Goal: Task Accomplishment & Management: Manage account settings

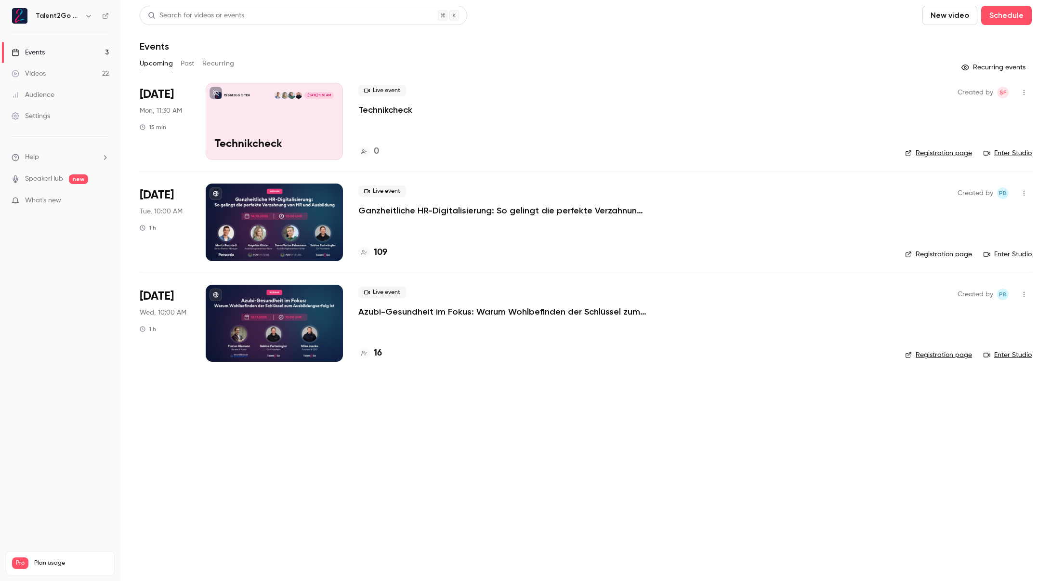
click at [387, 250] on div "109" at bounding box center [623, 252] width 531 height 13
click at [385, 250] on h4 "109" at bounding box center [380, 252] width 13 height 13
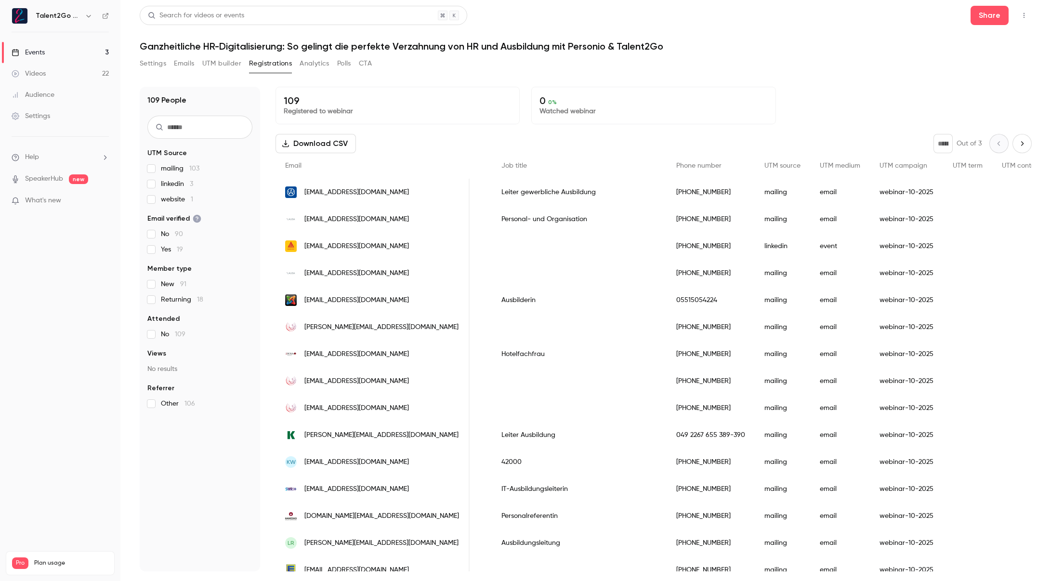
scroll to position [0, 512]
click at [51, 74] on link "Videos 22" at bounding box center [60, 73] width 120 height 21
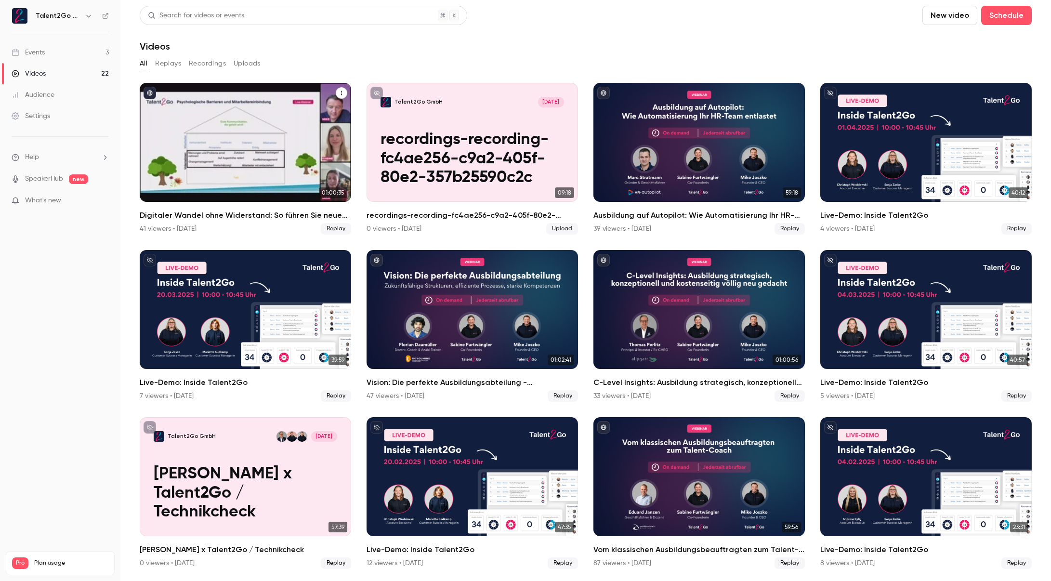
click at [292, 121] on div "Digitaler Wandel ohne Widerstand: So führen Sie neue HR-Software erfolgreich ein" at bounding box center [245, 142] width 211 height 119
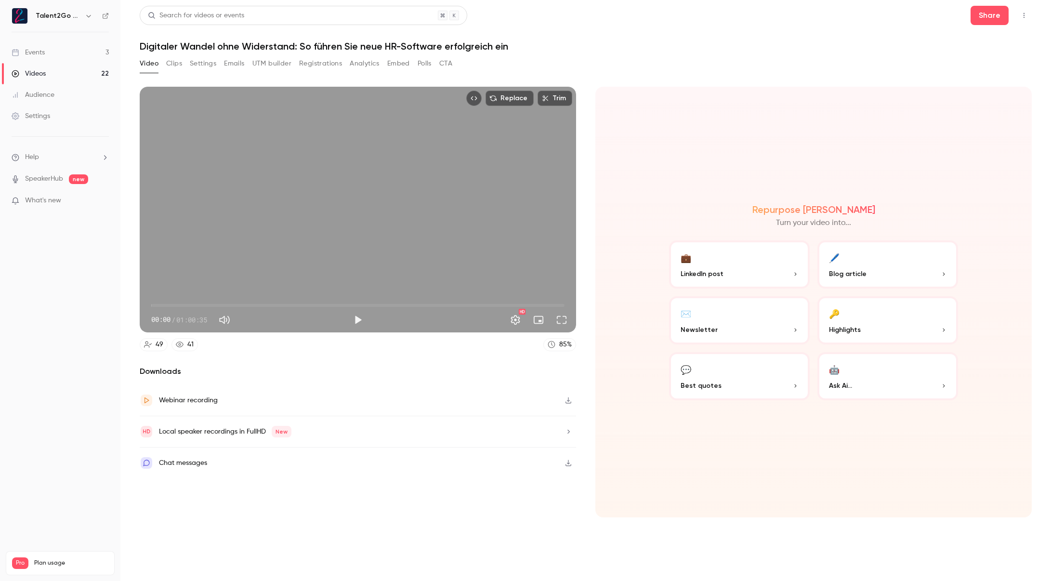
click at [179, 67] on button "Clips" at bounding box center [174, 63] width 16 height 15
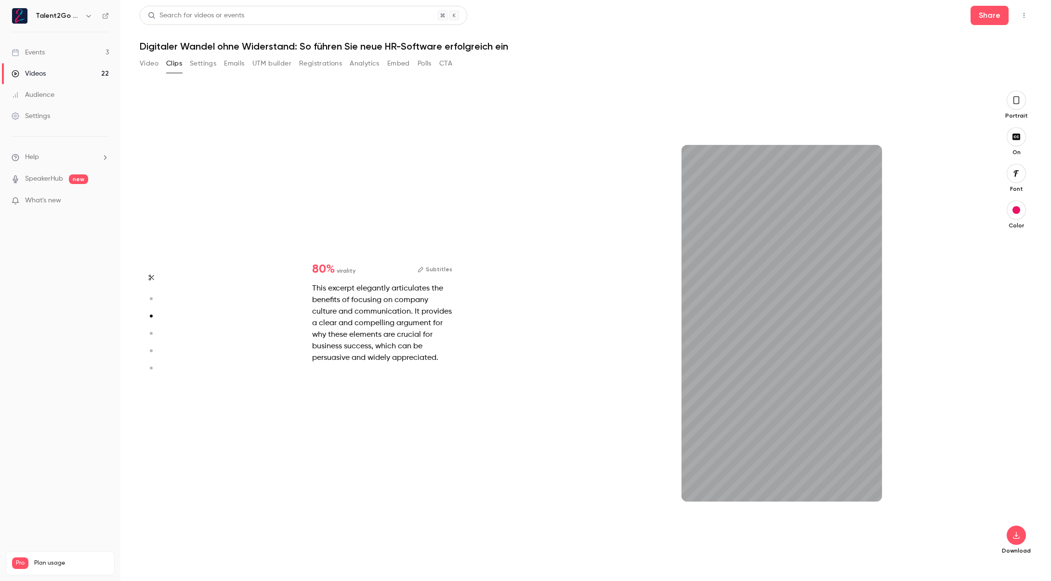
type input "*"
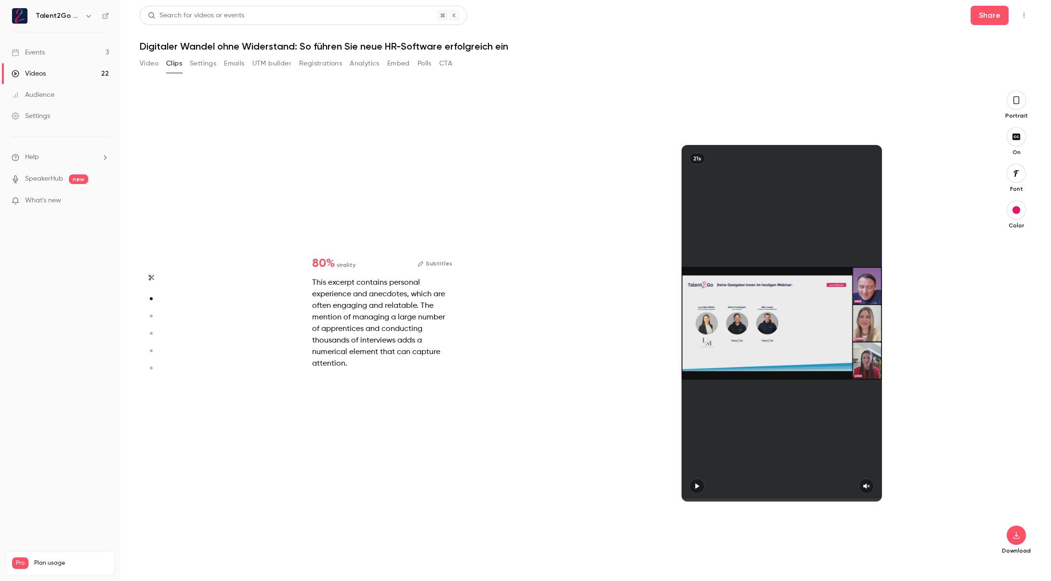
scroll to position [473, 0]
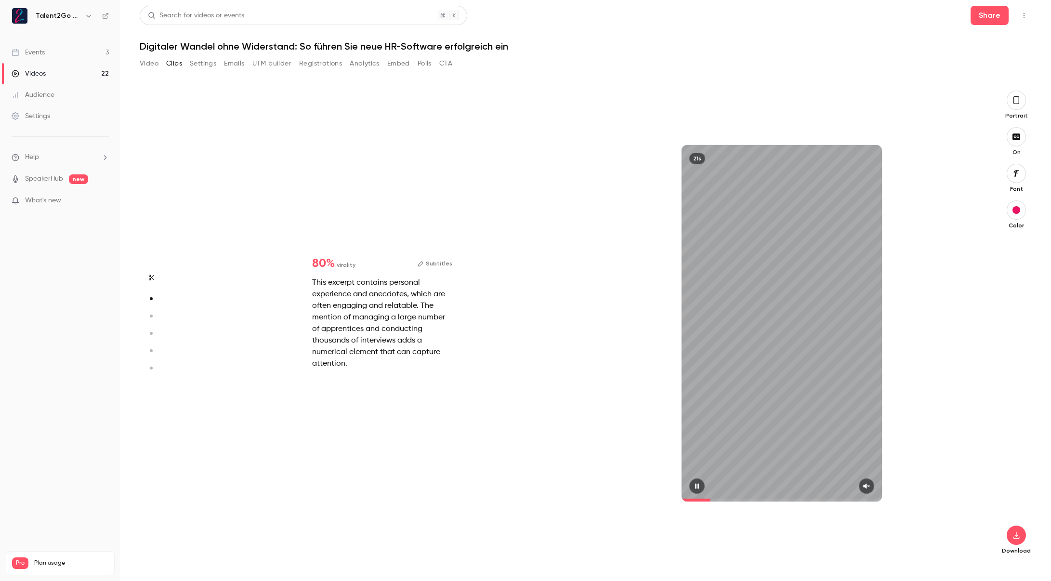
click at [716, 248] on div "21s" at bounding box center [781, 323] width 200 height 356
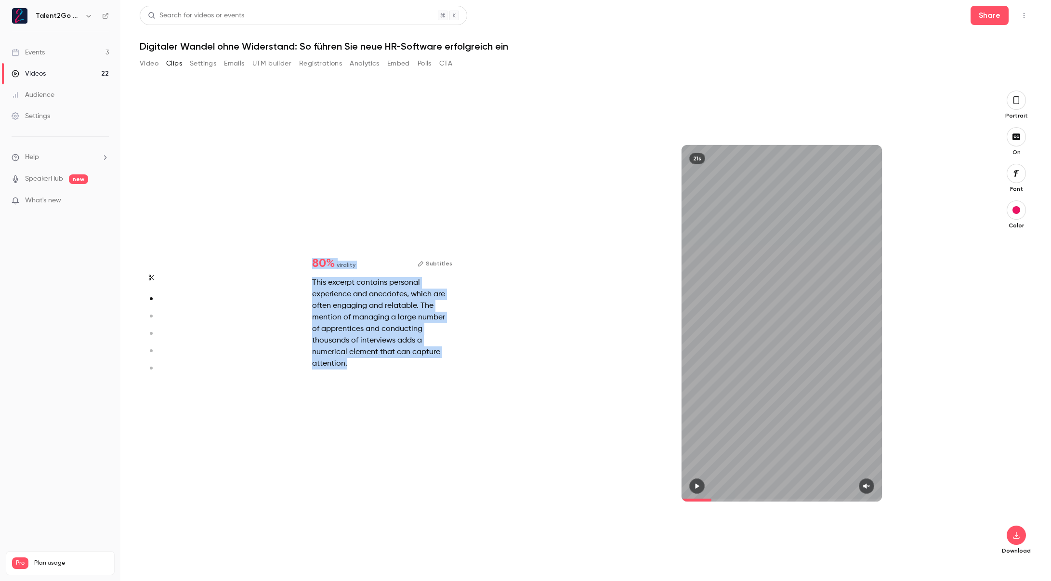
drag, startPoint x: 361, startPoint y: 364, endPoint x: 310, endPoint y: 262, distance: 113.9
click at [310, 262] on div "80 % virality Subtitles This excerpt contains personal experience and anecdotes…" at bounding box center [382, 313] width 171 height 143
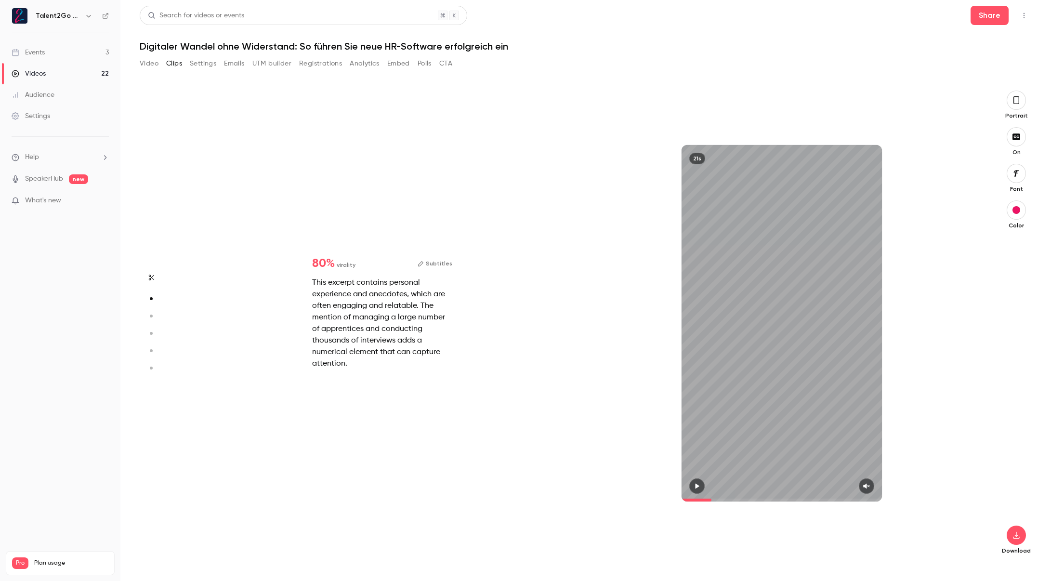
click at [310, 262] on div "80 % virality Subtitles This excerpt contains personal experience and anecdotes…" at bounding box center [382, 313] width 171 height 143
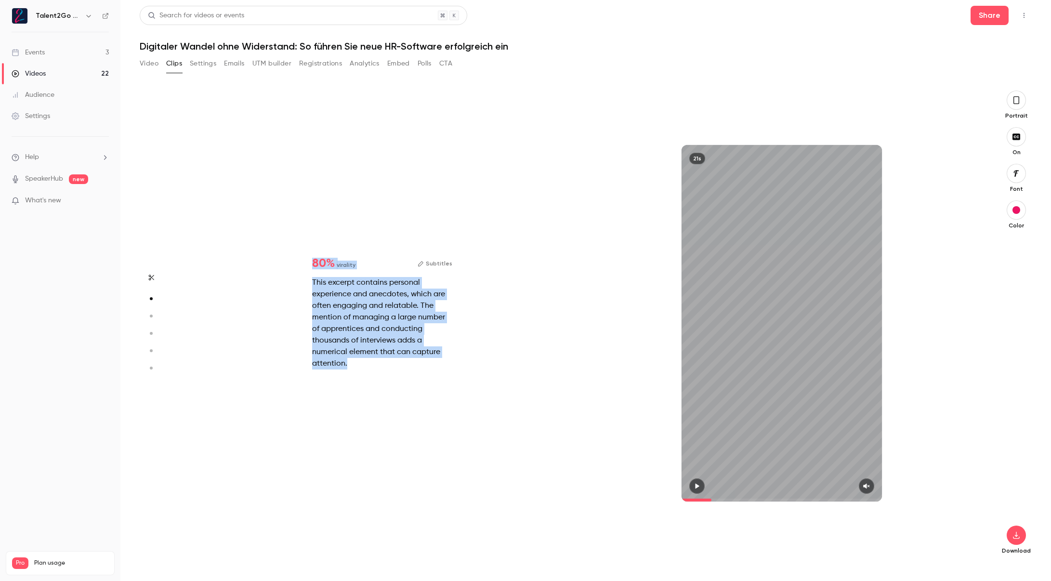
drag, startPoint x: 312, startPoint y: 260, endPoint x: 378, endPoint y: 362, distance: 121.7
click at [378, 362] on div "80 % virality Subtitles This excerpt contains personal experience and anecdotes…" at bounding box center [382, 313] width 171 height 143
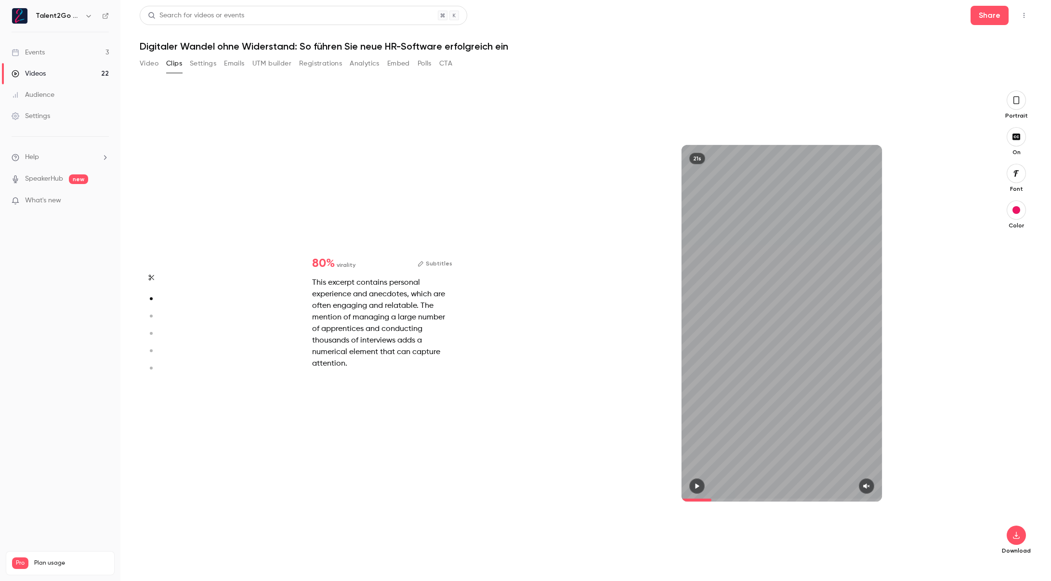
click at [378, 362] on div "This excerpt contains personal experience and anecdotes, which are often engagi…" at bounding box center [382, 323] width 140 height 92
drag, startPoint x: 378, startPoint y: 361, endPoint x: 401, endPoint y: 353, distance: 24.5
click at [401, 353] on div "This excerpt contains personal experience and anecdotes, which are often engagi…" at bounding box center [382, 323] width 140 height 92
type input "*"
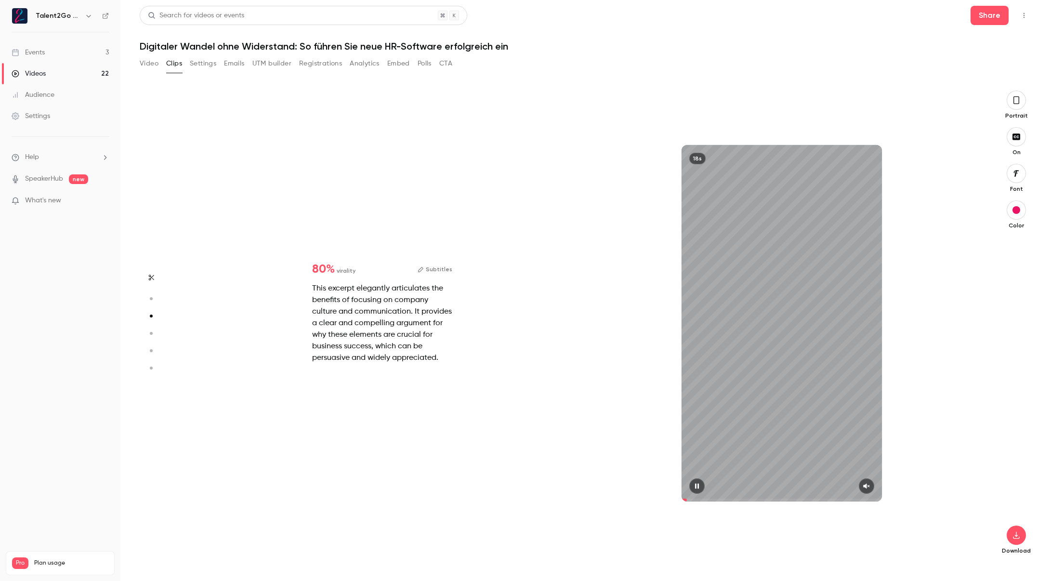
scroll to position [946, 0]
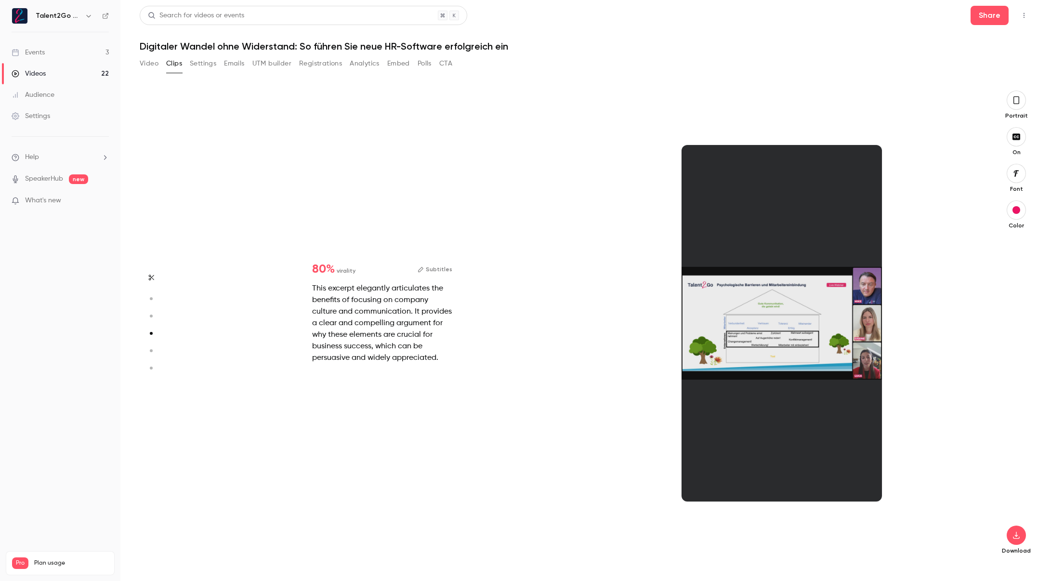
type input "*"
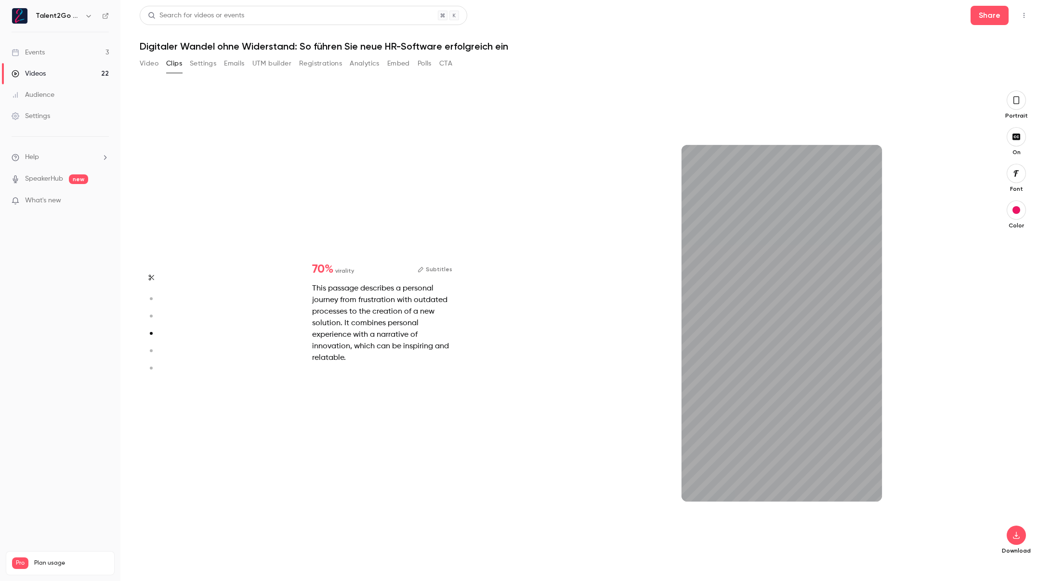
scroll to position [1419, 0]
type input "*"
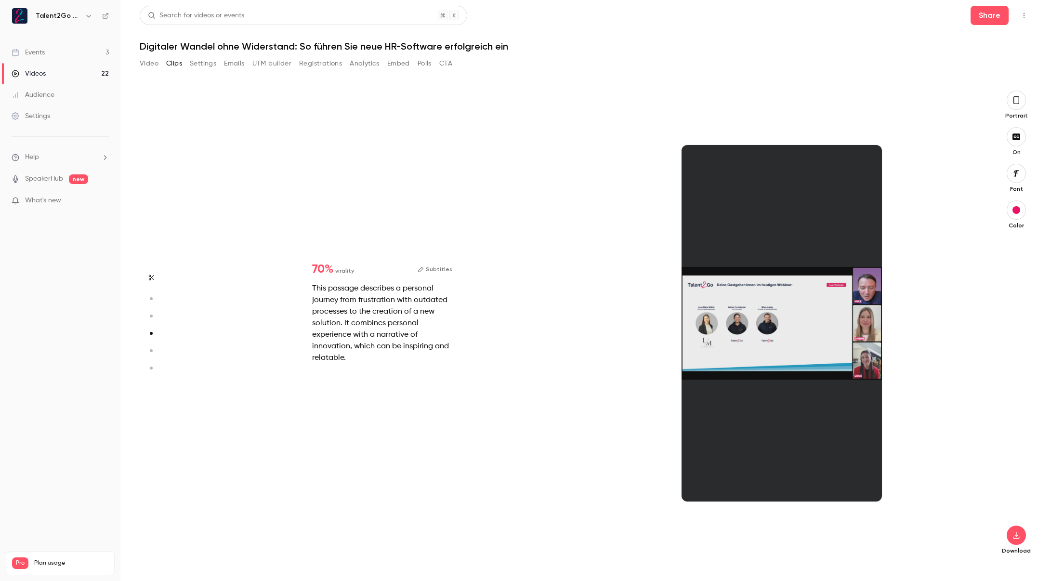
type input "*"
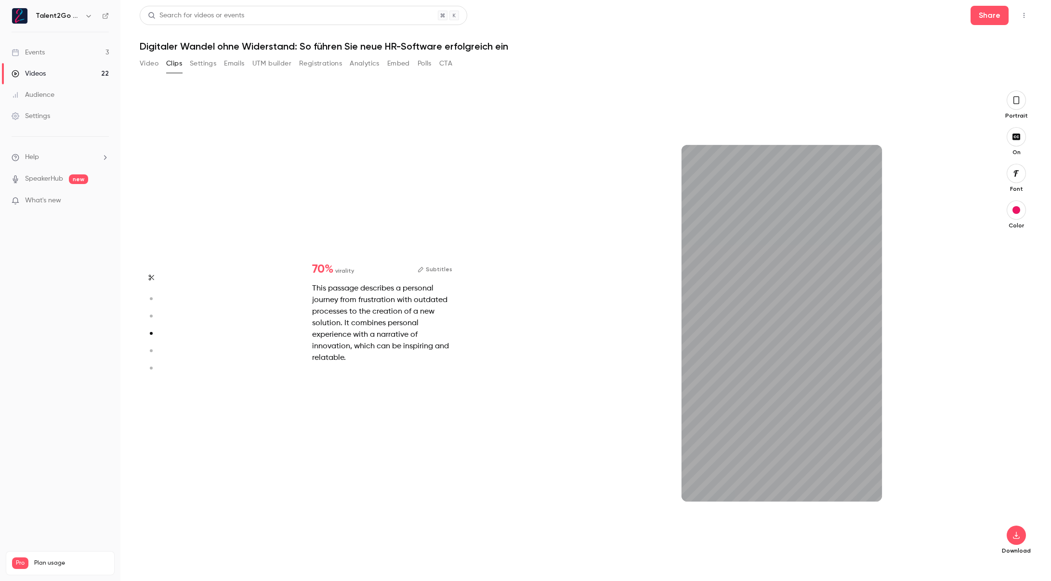
click at [1016, 100] on icon "button" at bounding box center [1016, 100] width 8 height 11
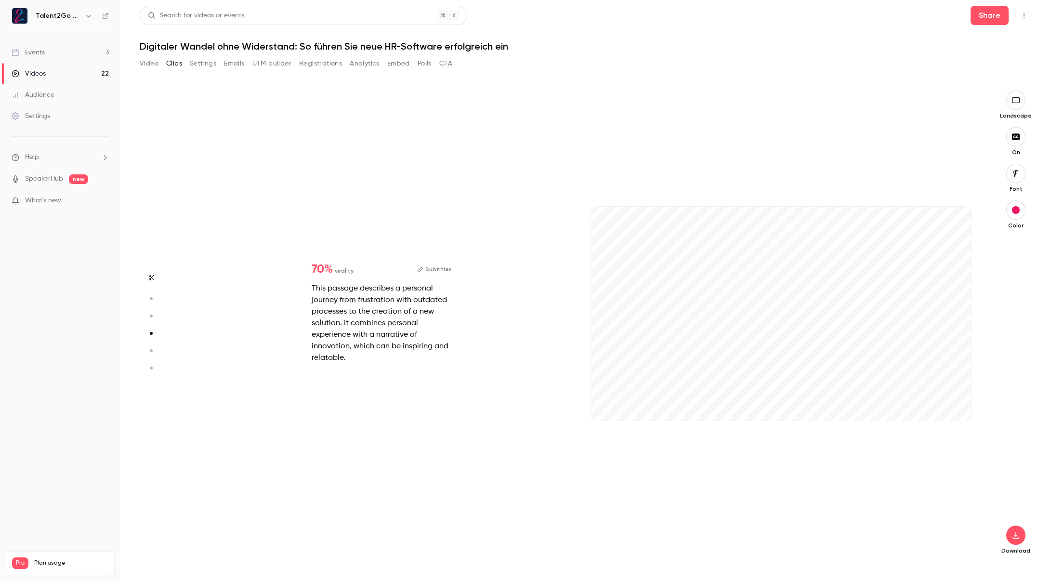
click at [1016, 102] on icon "button" at bounding box center [1015, 100] width 11 height 8
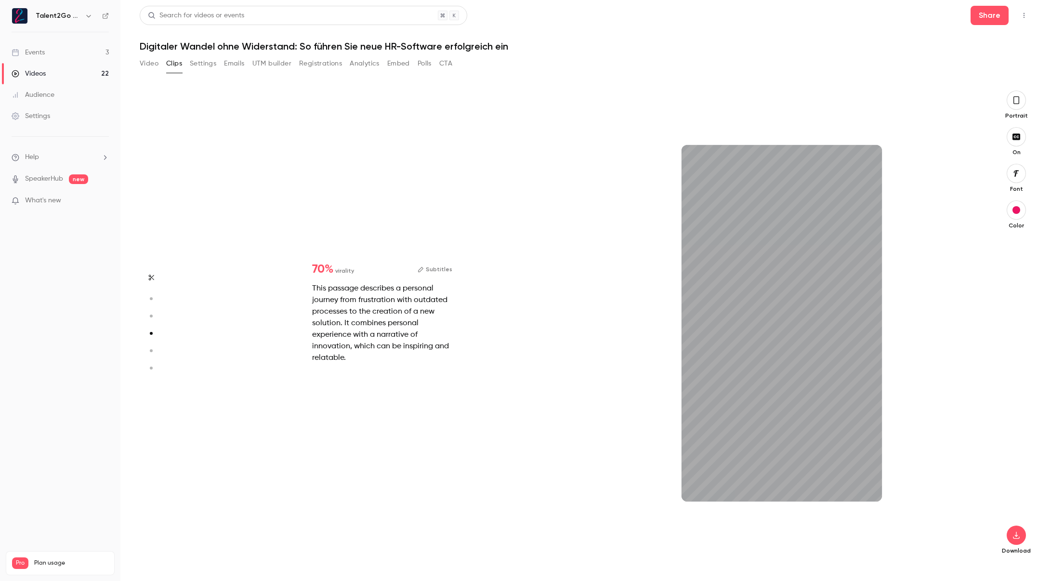
click at [1016, 101] on icon "button" at bounding box center [1016, 100] width 8 height 11
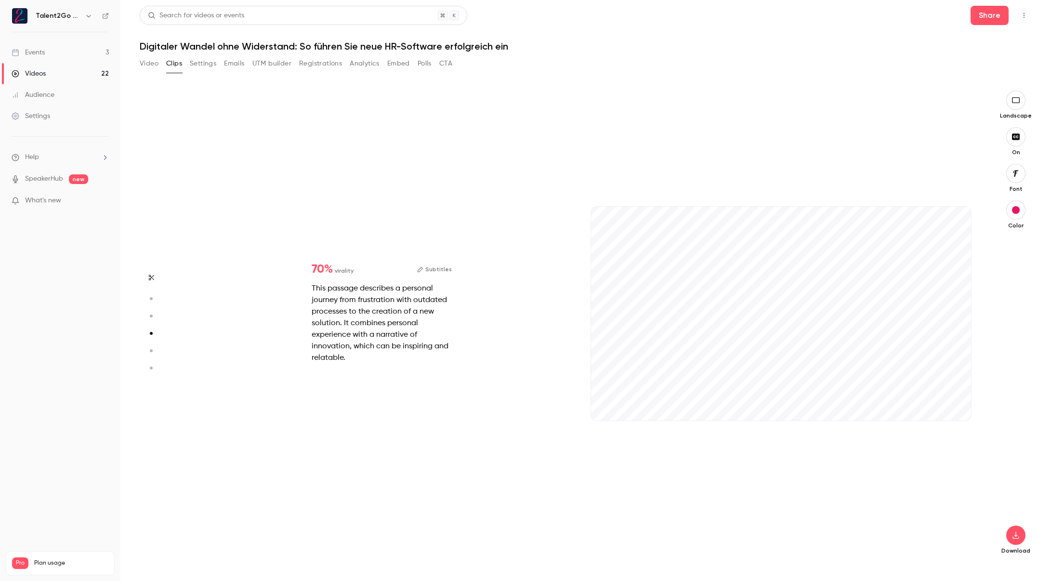
click at [1016, 103] on icon "button" at bounding box center [1015, 100] width 11 height 8
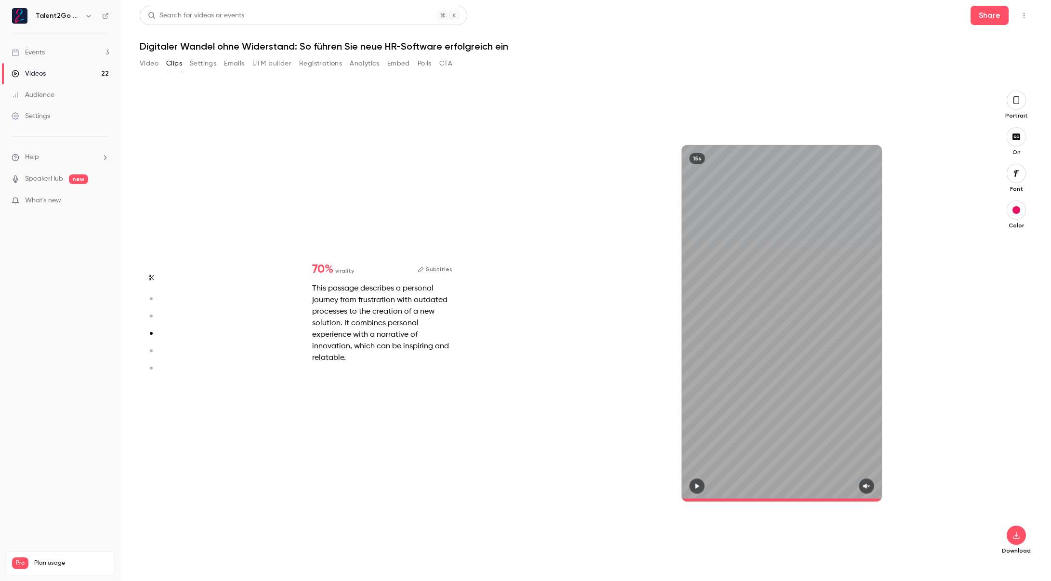
click at [1008, 103] on button "button" at bounding box center [1016, 100] width 19 height 19
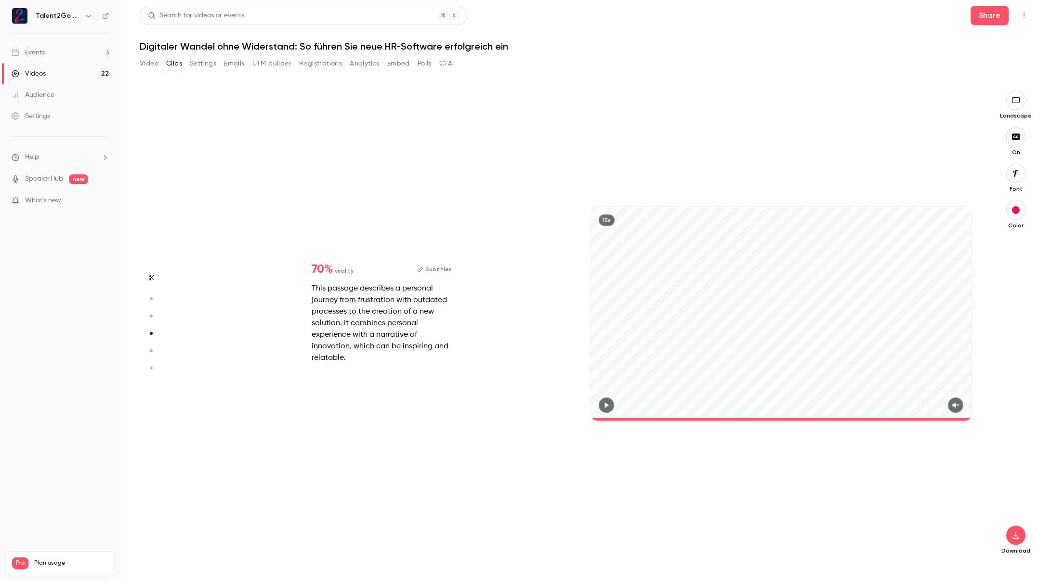
click at [1019, 100] on icon "button" at bounding box center [1015, 100] width 11 height 8
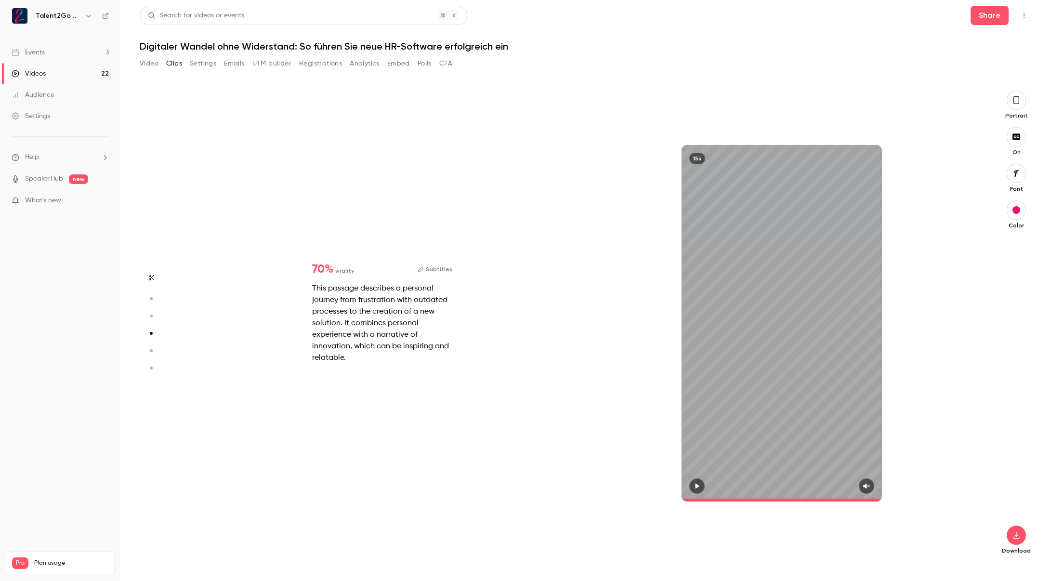
click at [431, 269] on button "Subtitles" at bounding box center [435, 269] width 35 height 12
type input "*"
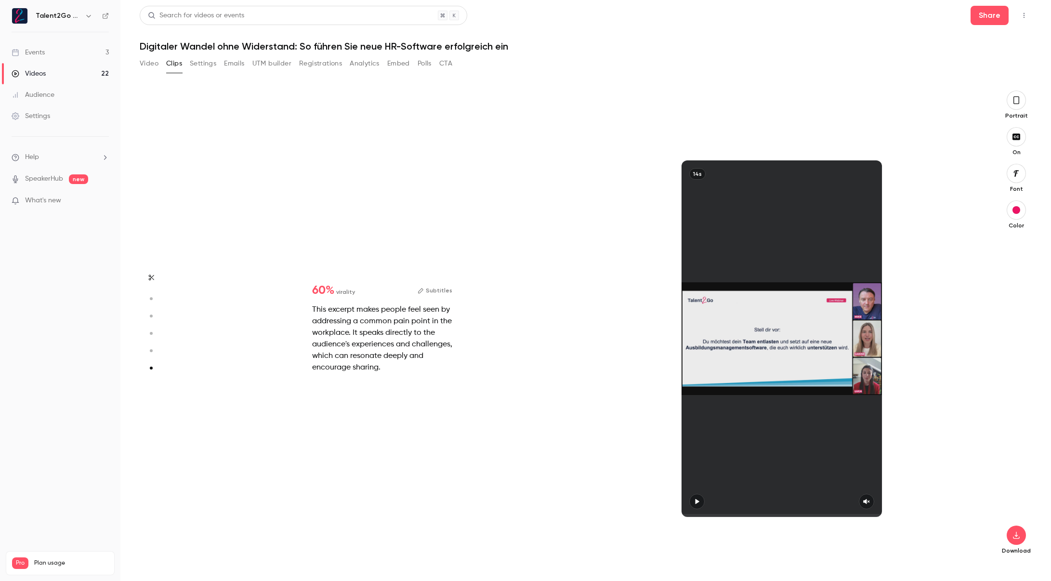
scroll to position [2349, 0]
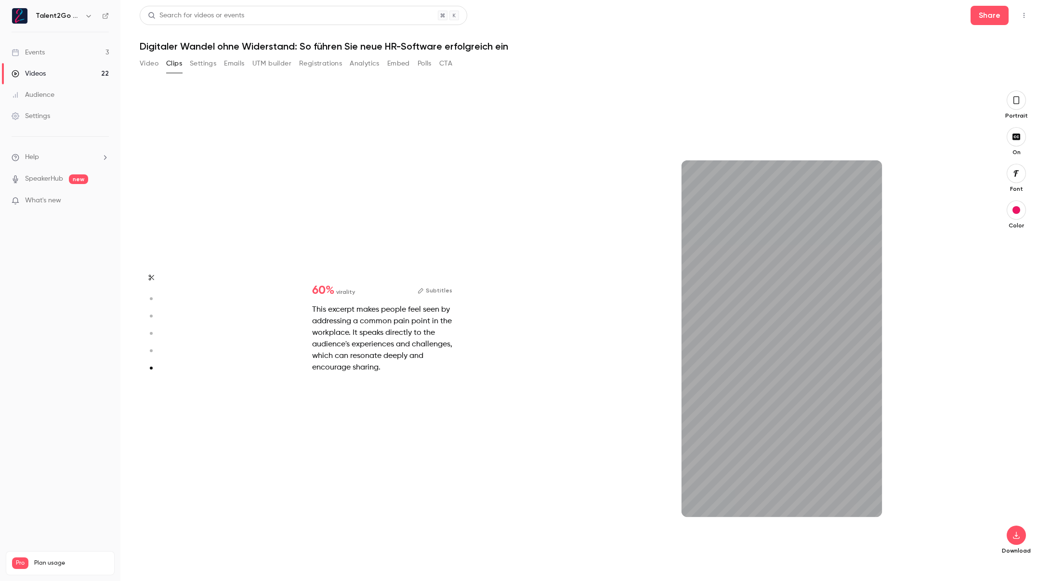
type input "*"
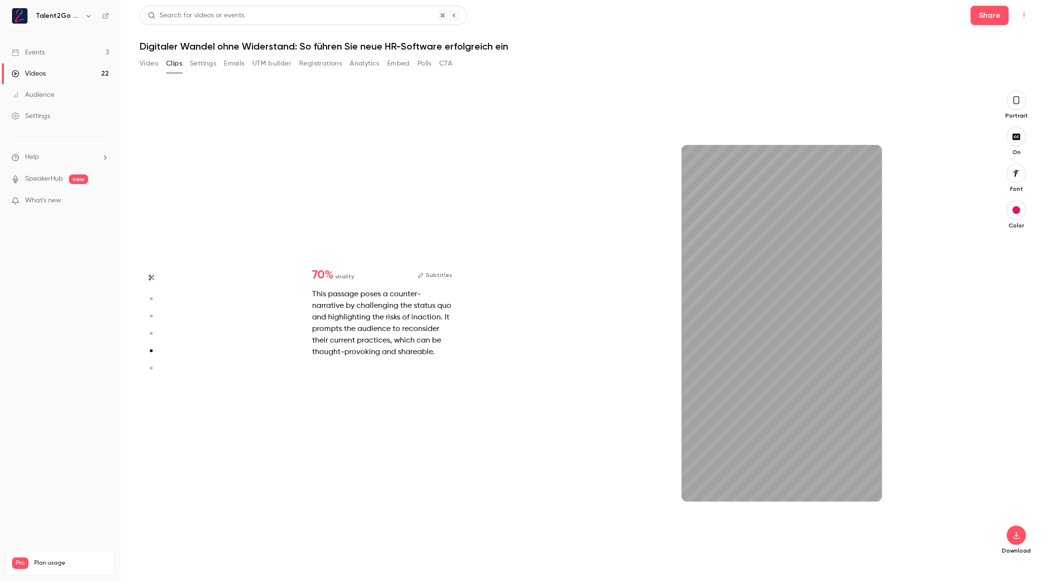
type input "*"
type input "***"
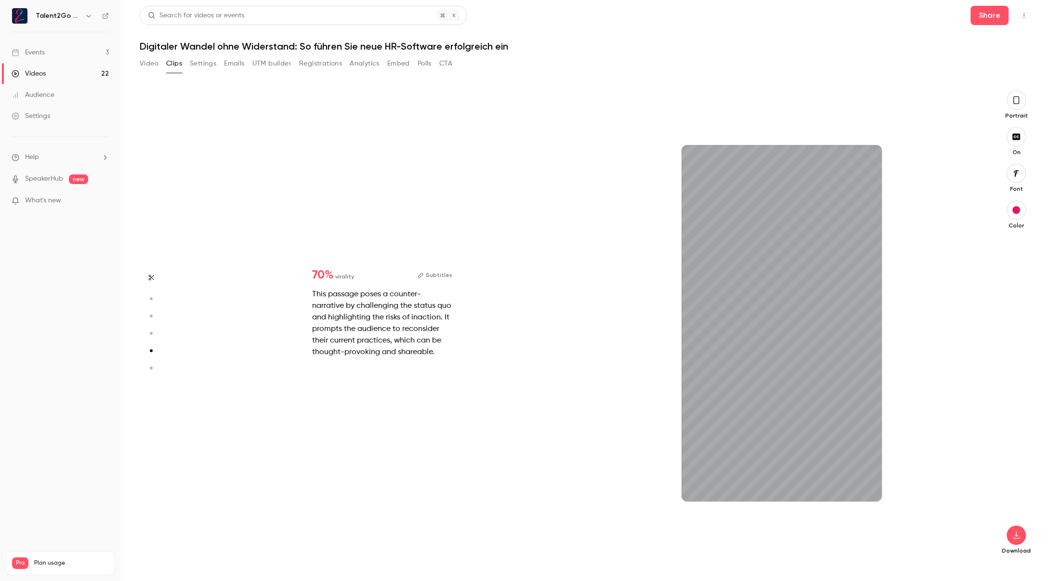
click at [74, 54] on link "Events 3" at bounding box center [60, 52] width 120 height 21
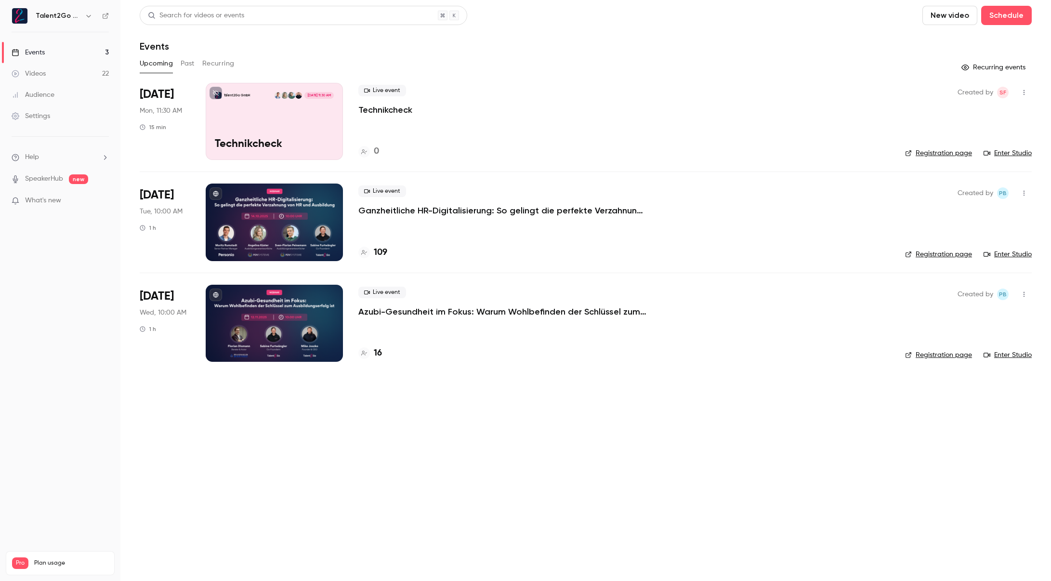
click at [506, 209] on p "Ganzheitliche HR-Digitalisierung: So gelingt die perfekte Verzahnung von HR und…" at bounding box center [502, 211] width 289 height 12
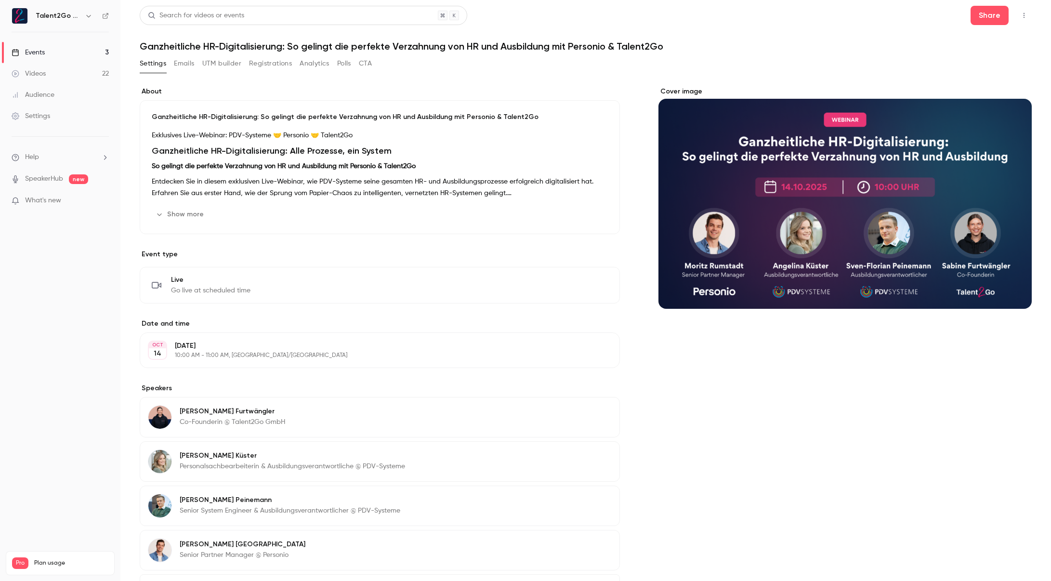
click at [71, 77] on link "Videos 22" at bounding box center [60, 73] width 120 height 21
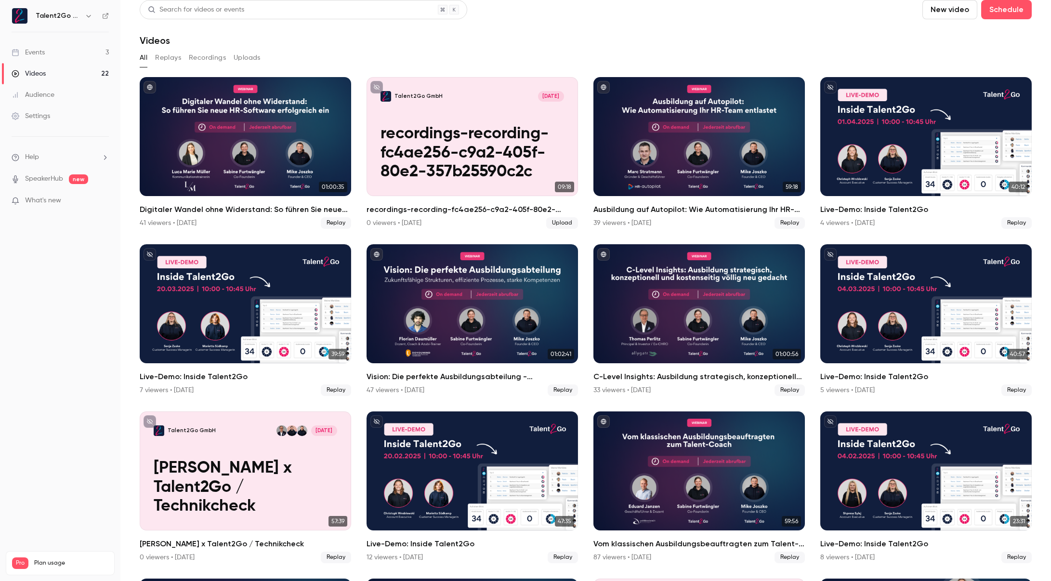
scroll to position [166, 0]
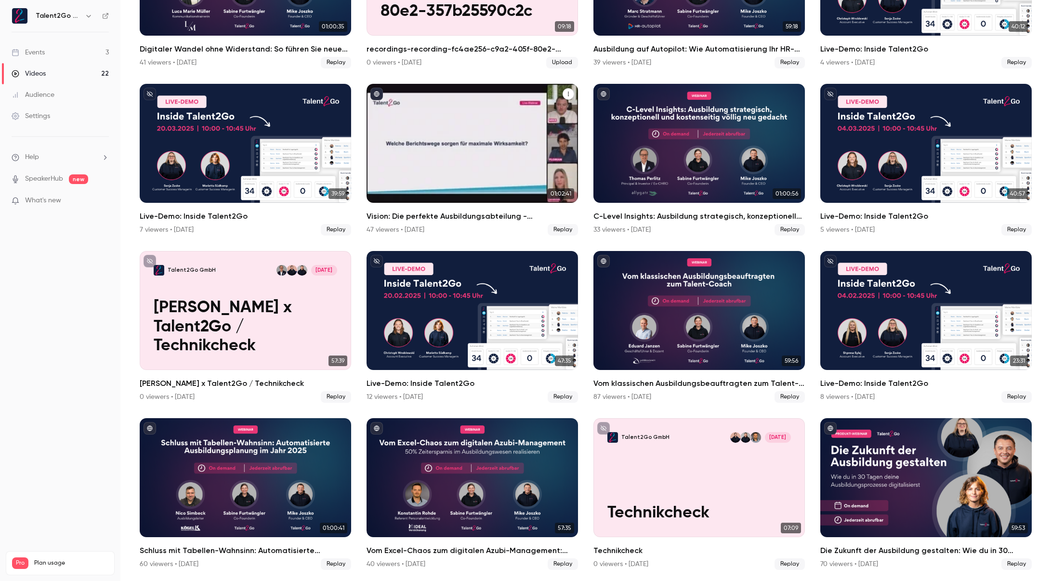
click at [478, 165] on div "Vision: Die perfekte Ausbildungsabteilung - Zukunftsfähige Strukturen, effizien…" at bounding box center [471, 143] width 211 height 119
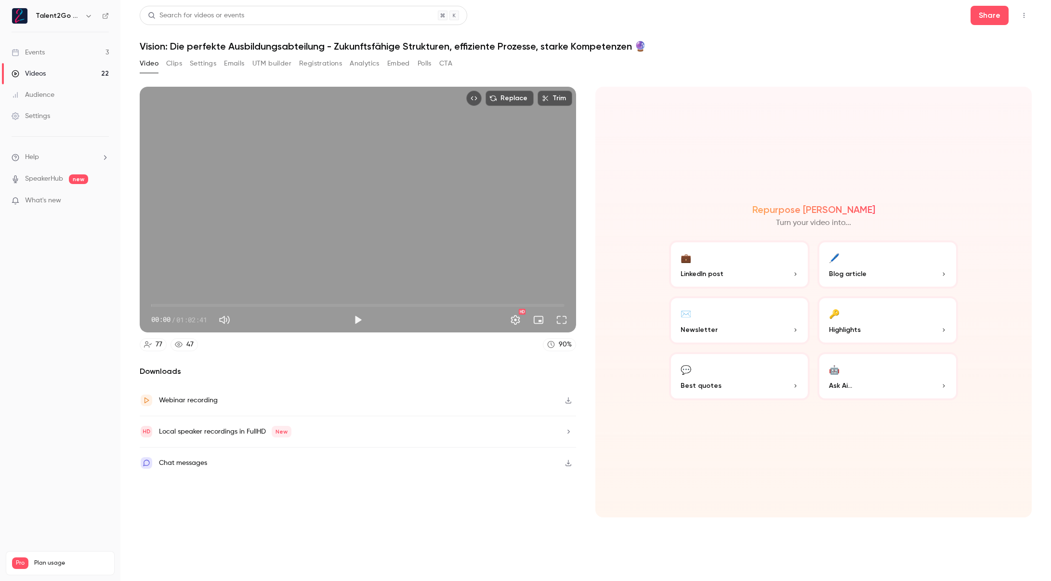
click at [421, 61] on button "Polls" at bounding box center [425, 63] width 14 height 15
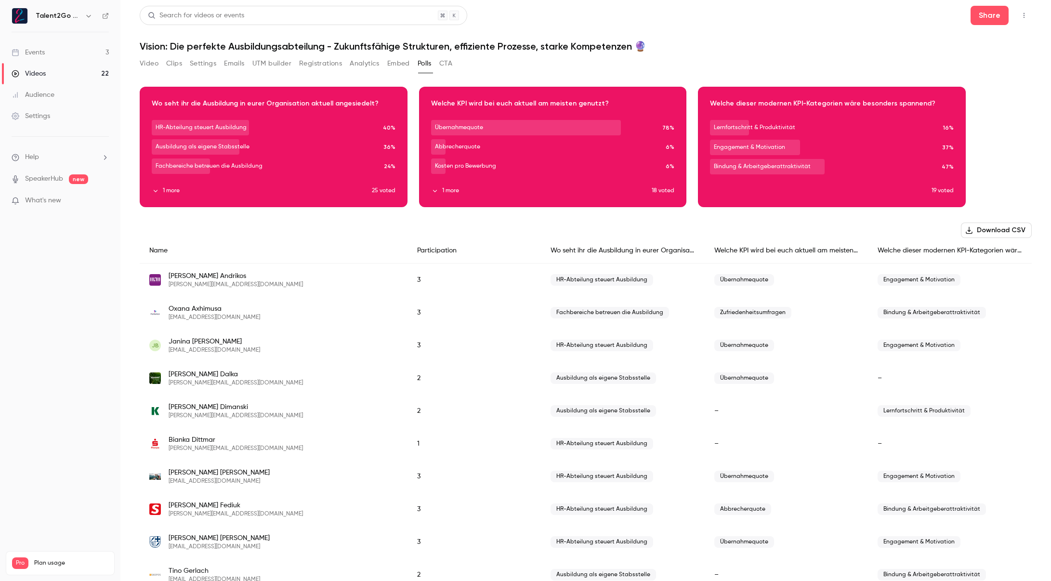
click at [395, 62] on button "Embed" at bounding box center [398, 63] width 23 height 15
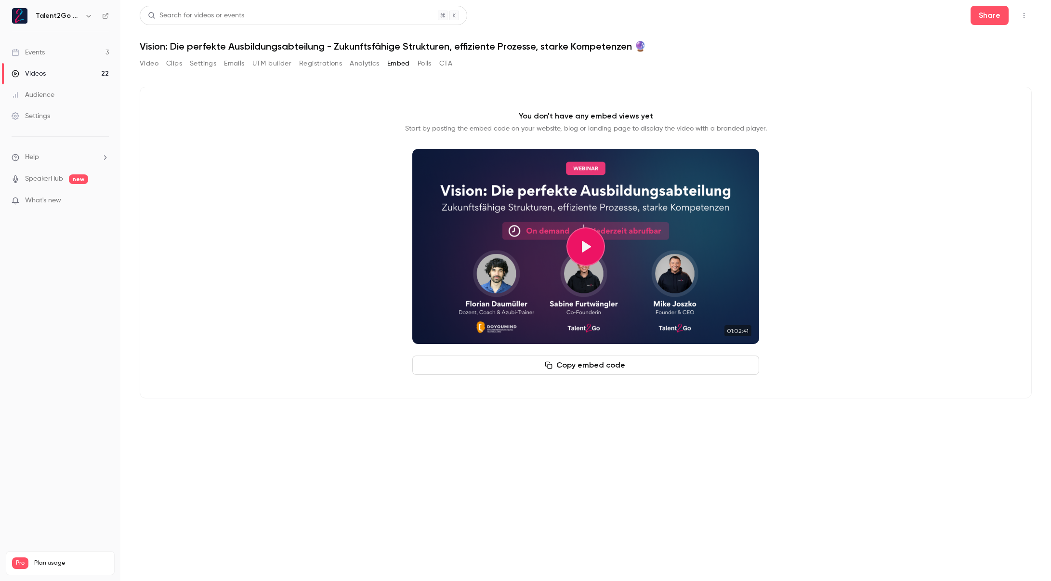
click at [582, 245] on button "Play video" at bounding box center [585, 246] width 39 height 39
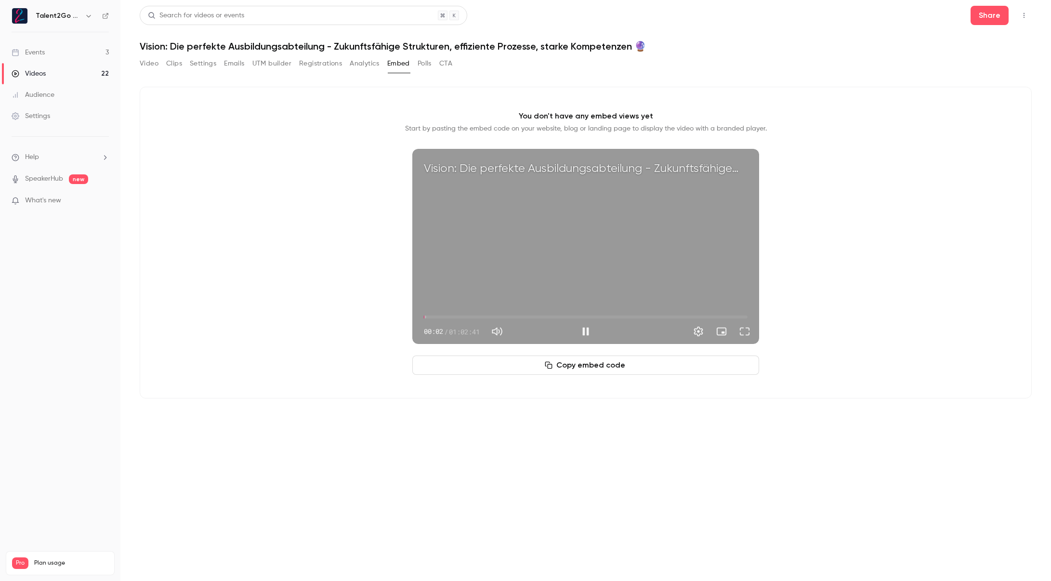
click at [456, 316] on span "00:02" at bounding box center [586, 316] width 324 height 15
click at [466, 317] on span "08:07" at bounding box center [586, 316] width 324 height 15
click at [473, 317] on span "09:31" at bounding box center [586, 316] width 324 height 15
click at [479, 317] on span "09:31" at bounding box center [586, 316] width 324 height 15
click at [486, 316] on span "10:43" at bounding box center [586, 316] width 324 height 15
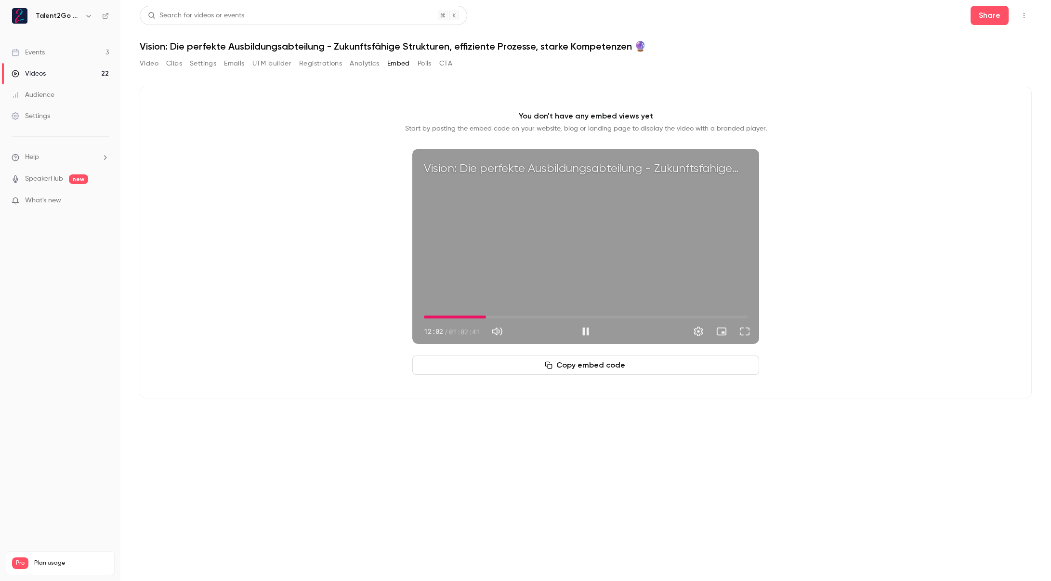
click at [493, 315] on span "12:02" at bounding box center [586, 316] width 324 height 15
click at [500, 315] on span "13:26" at bounding box center [586, 316] width 324 height 15
drag, startPoint x: 518, startPoint y: 317, endPoint x: 537, endPoint y: 319, distance: 19.4
click at [520, 317] on span "18:34" at bounding box center [586, 316] width 324 height 15
click at [541, 319] on span "22:45" at bounding box center [586, 316] width 324 height 15
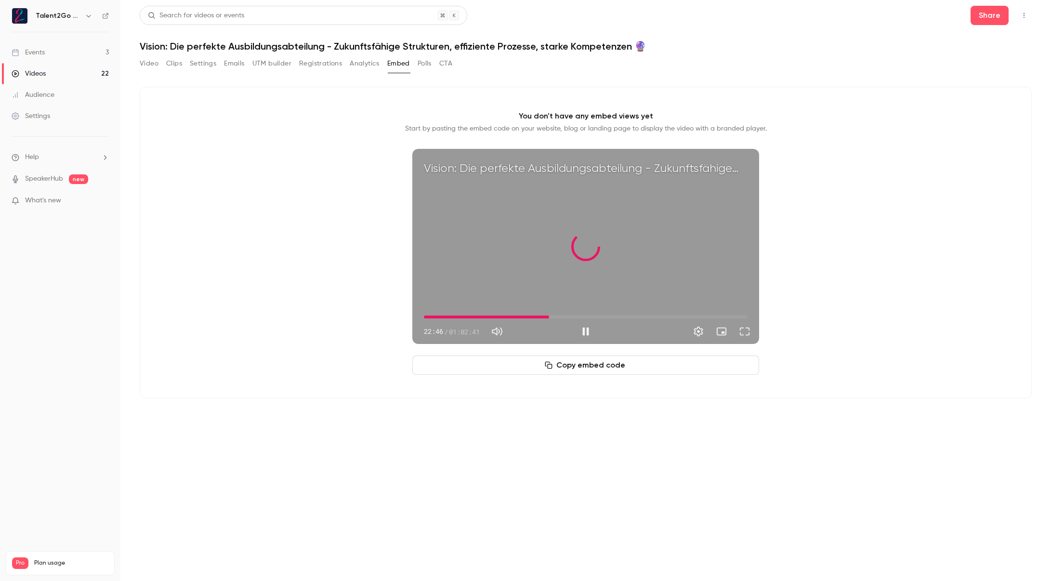
drag, startPoint x: 549, startPoint y: 318, endPoint x: 588, endPoint y: 317, distance: 38.6
click at [579, 317] on span "24:15" at bounding box center [586, 316] width 324 height 15
click at [608, 315] on span "30:08" at bounding box center [586, 316] width 324 height 15
click at [630, 317] on span "35:38" at bounding box center [586, 316] width 324 height 15
click at [674, 320] on span "39:56" at bounding box center [586, 316] width 324 height 15
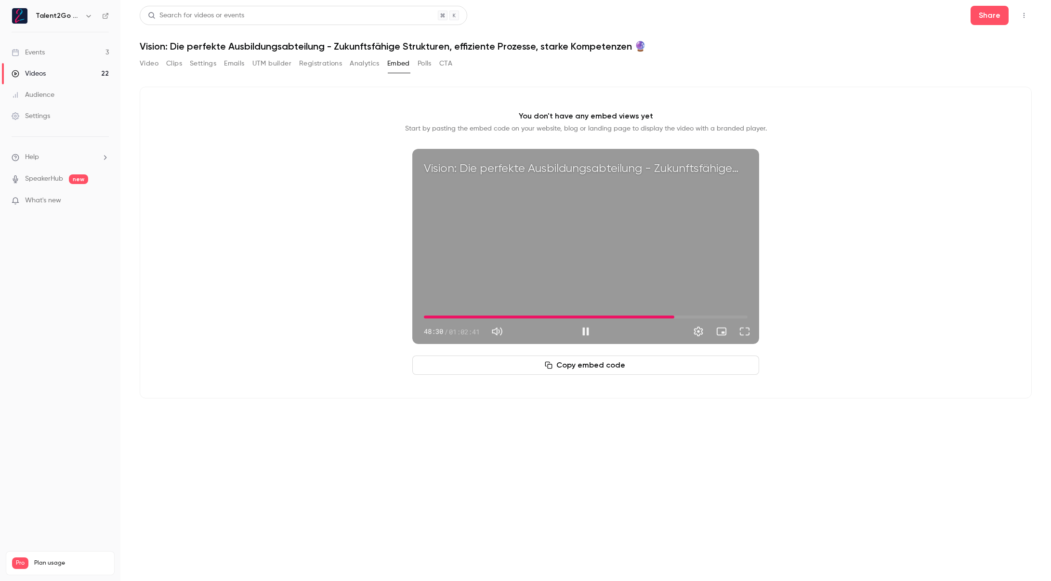
click at [693, 317] on span "48:30" at bounding box center [586, 316] width 324 height 15
click at [700, 317] on span "53:33" at bounding box center [586, 316] width 324 height 15
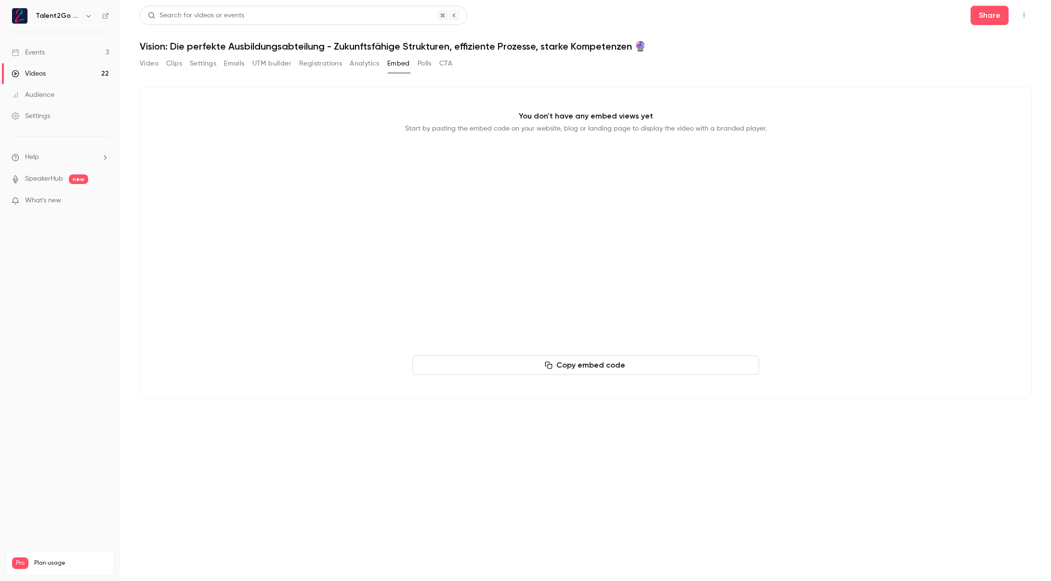
click at [162, 66] on div "Video Clips Settings Emails UTM builder Registrations Analytics Embed Polls CTA" at bounding box center [296, 63] width 313 height 15
click at [160, 65] on div "Video Clips Settings Emails UTM builder Registrations Analytics Embed Polls CTA" at bounding box center [296, 63] width 313 height 15
type input "******"
click at [156, 64] on button "Video" at bounding box center [149, 63] width 19 height 15
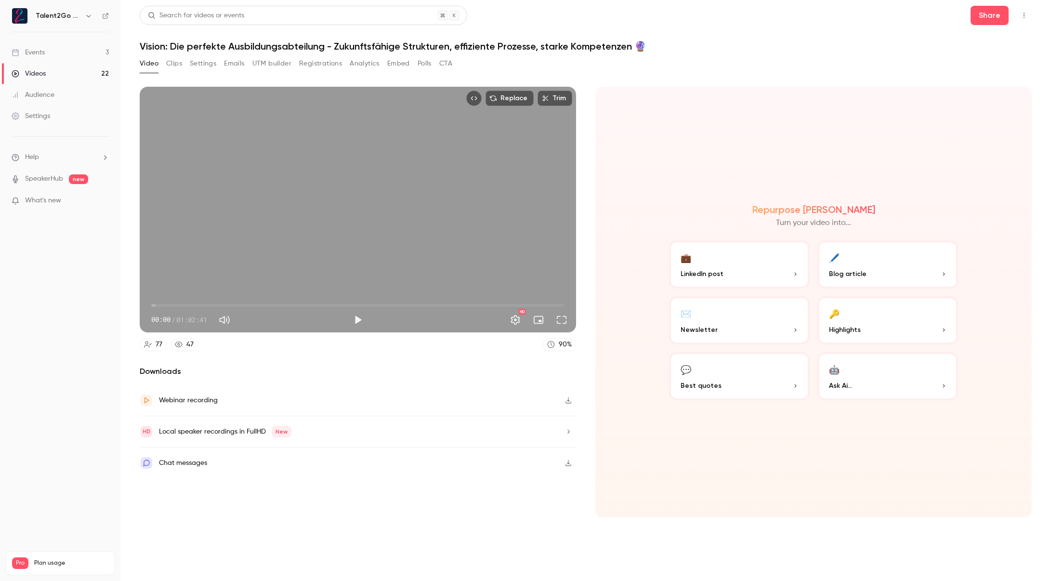
click at [673, 98] on div "Repurpose Ai Turn your video into... 💼 LinkedIn post 🖊️ Blog article ✉️ Newslet…" at bounding box center [813, 302] width 436 height 431
click at [789, 268] on button "💼 LinkedIn post" at bounding box center [739, 264] width 141 height 48
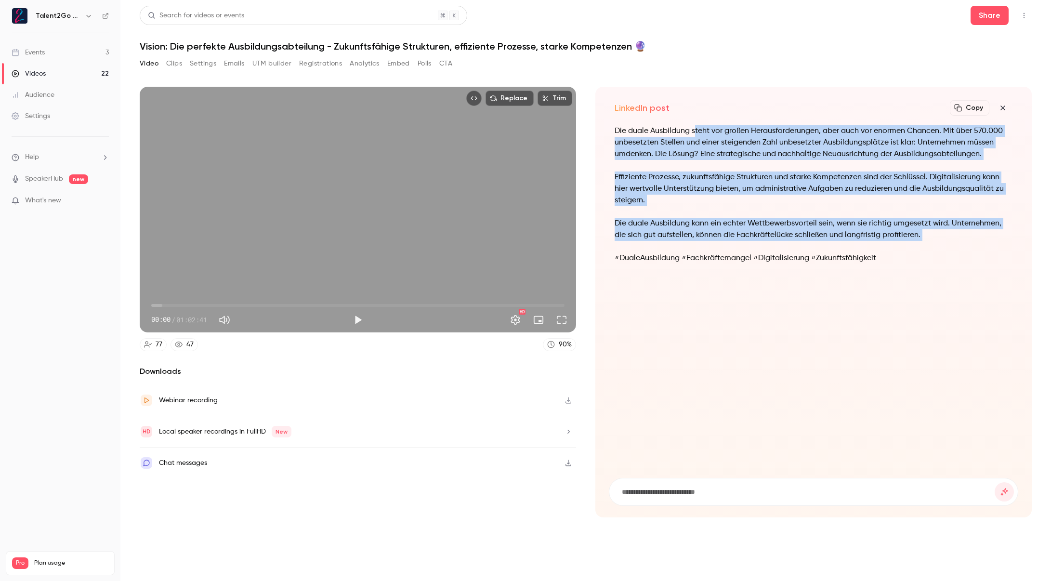
drag, startPoint x: 717, startPoint y: 161, endPoint x: 839, endPoint y: 249, distance: 151.0
click at [829, 249] on div "Die duale Ausbildung steht vor großen Herausforderungen, aber auch vor enormen …" at bounding box center [813, 200] width 398 height 150
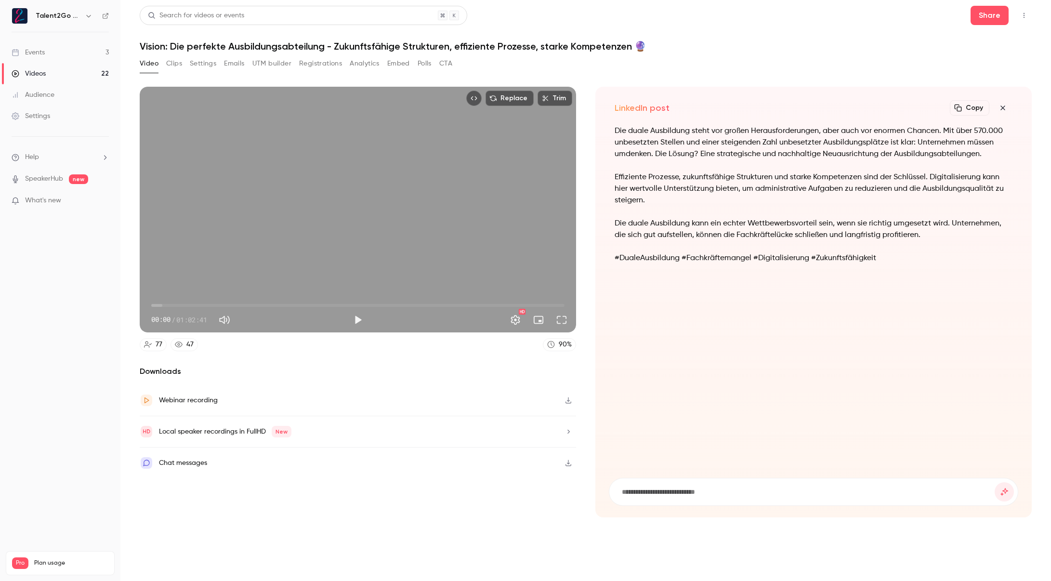
click at [892, 248] on div "Die duale Ausbildung steht vor großen Herausforderungen, aber auch vor enormen …" at bounding box center [813, 200] width 398 height 150
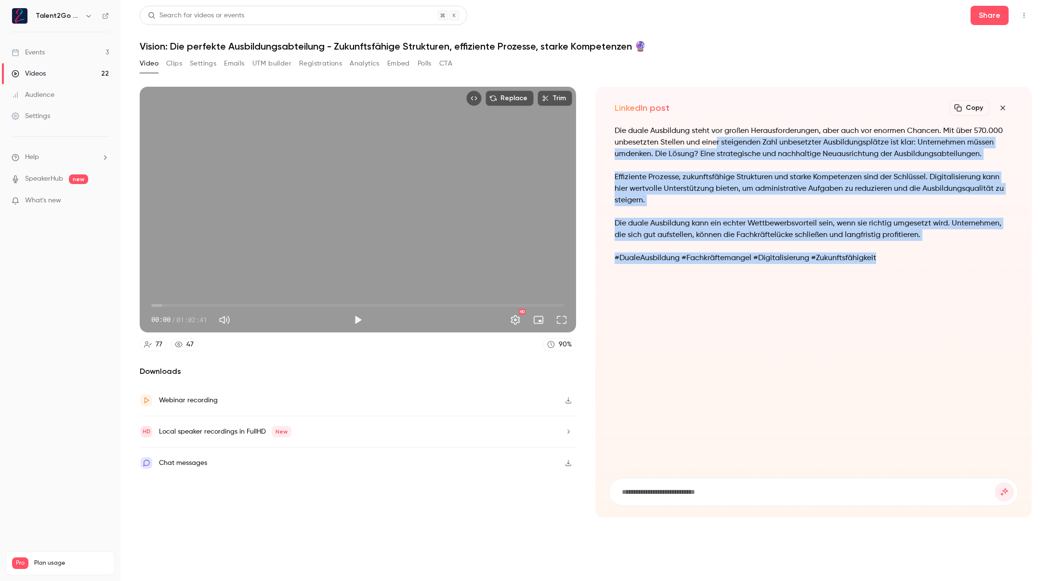
drag, startPoint x: 910, startPoint y: 257, endPoint x: 717, endPoint y: 137, distance: 227.1
click at [717, 138] on div "Die duale Ausbildung steht vor großen Herausforderungen, aber auch vor enormen …" at bounding box center [813, 200] width 398 height 150
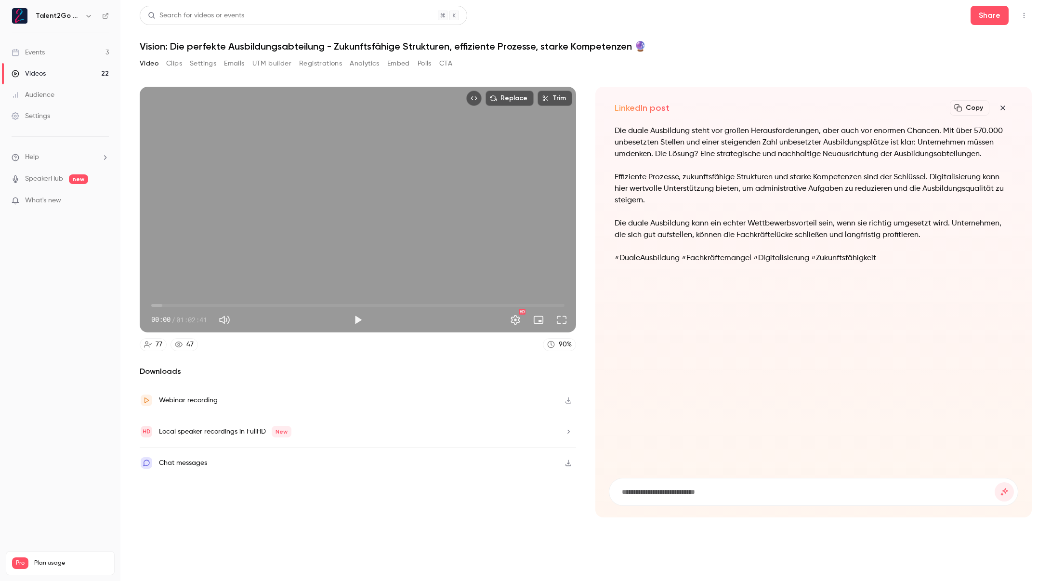
click at [717, 134] on p "Die duale Ausbildung steht vor großen Herausforderungen, aber auch vor enormen …" at bounding box center [813, 142] width 398 height 35
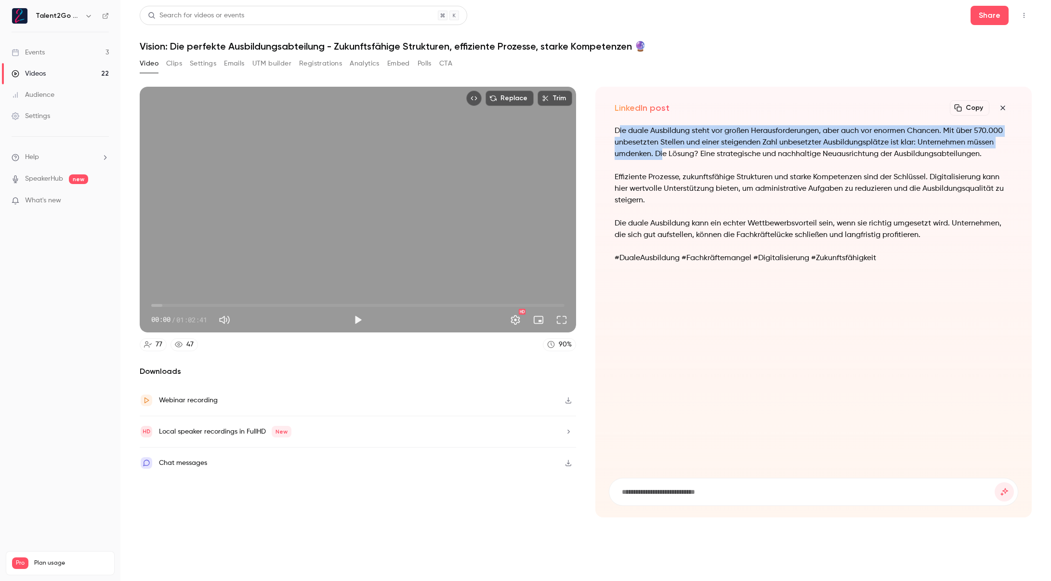
drag, startPoint x: 626, startPoint y: 135, endPoint x: 667, endPoint y: 156, distance: 46.1
click at [666, 155] on p "Die duale Ausbildung steht vor großen Herausforderungen, aber auch vor enormen …" at bounding box center [813, 142] width 398 height 35
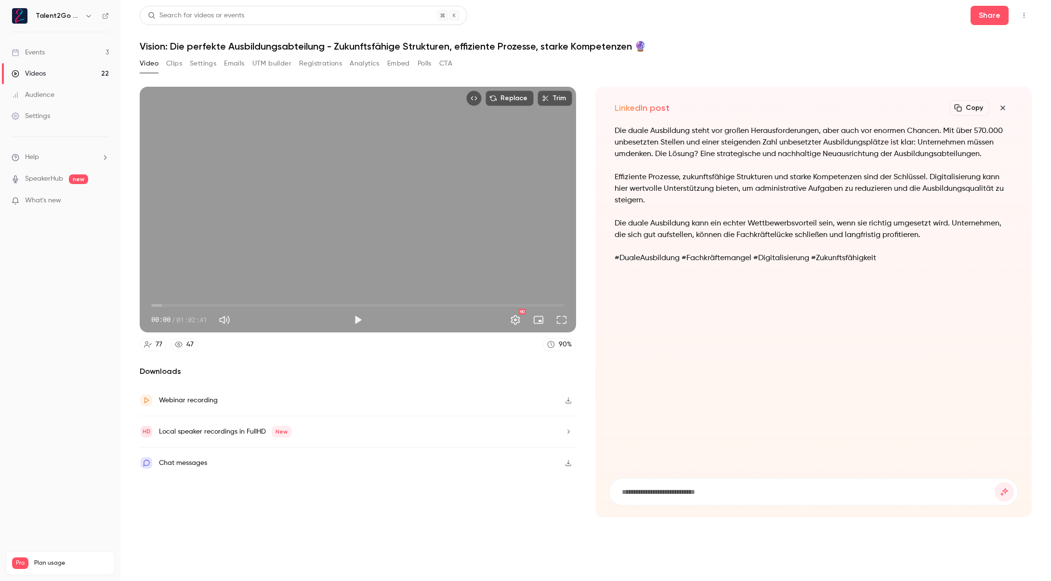
drag, startPoint x: 654, startPoint y: 143, endPoint x: 653, endPoint y: 136, distance: 6.8
click at [654, 142] on p "Die duale Ausbildung steht vor großen Herausforderungen, aber auch vor enormen …" at bounding box center [813, 142] width 398 height 35
click at [641, 108] on h2 "LinkedIn post" at bounding box center [641, 108] width 55 height 12
click at [434, 57] on div "Video Clips Settings Emails UTM builder Registrations Analytics Embed Polls CTA" at bounding box center [296, 63] width 313 height 15
click at [444, 60] on button "CTA" at bounding box center [445, 63] width 13 height 15
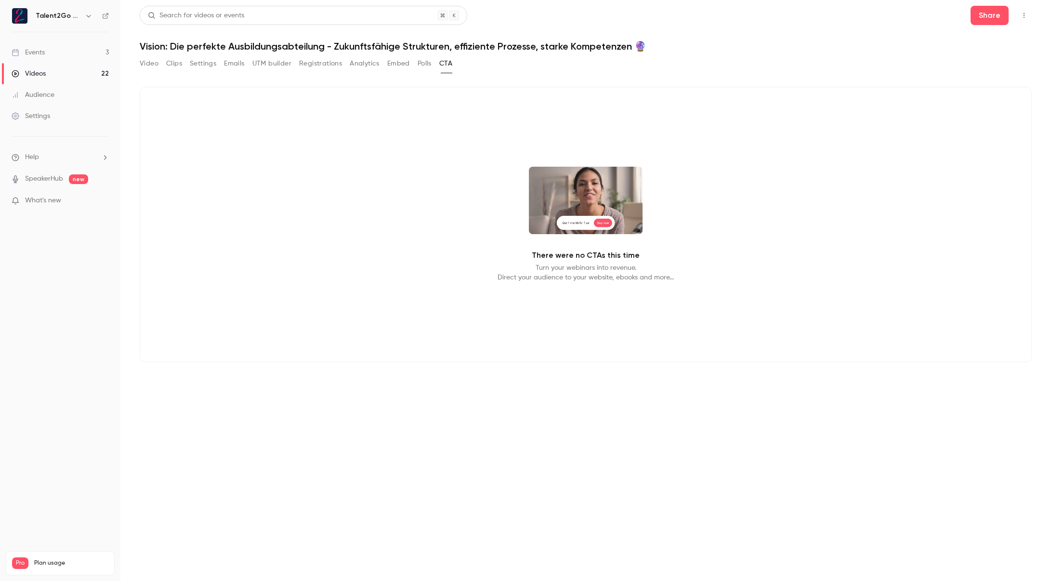
click at [427, 60] on button "Polls" at bounding box center [425, 63] width 14 height 15
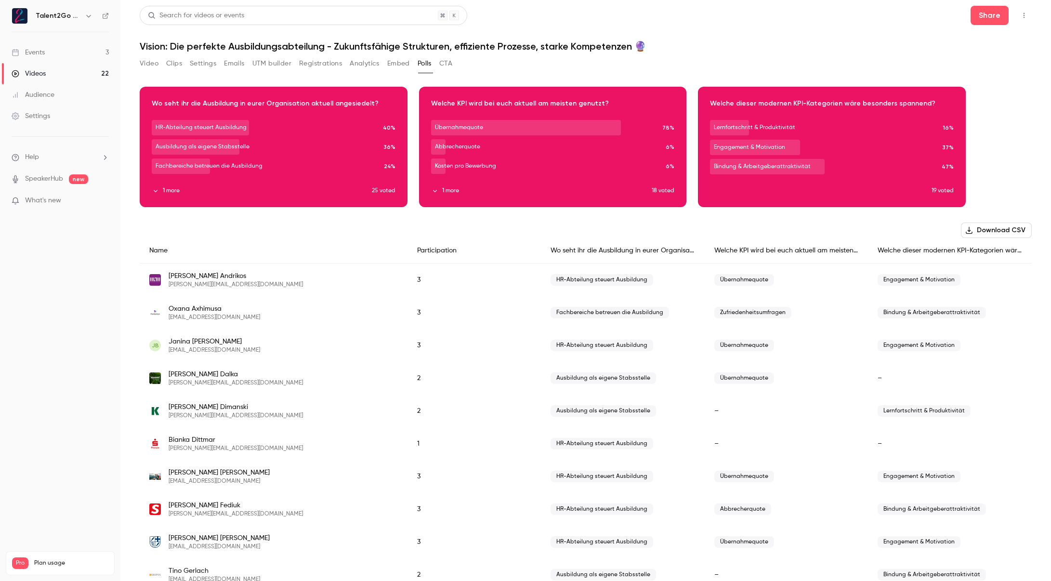
click at [391, 64] on button "Embed" at bounding box center [398, 63] width 23 height 15
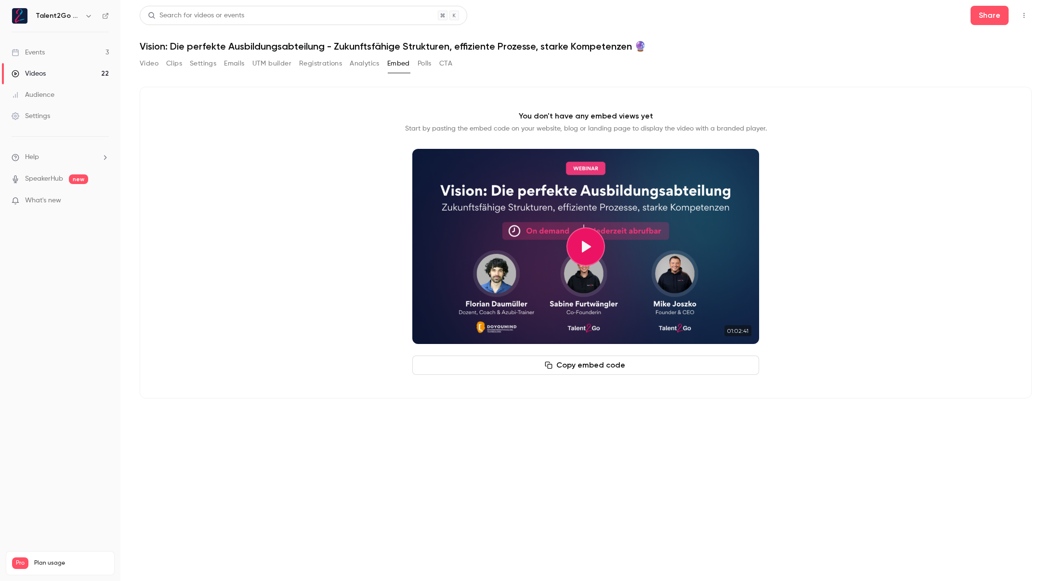
click at [373, 62] on button "Analytics" at bounding box center [365, 63] width 30 height 15
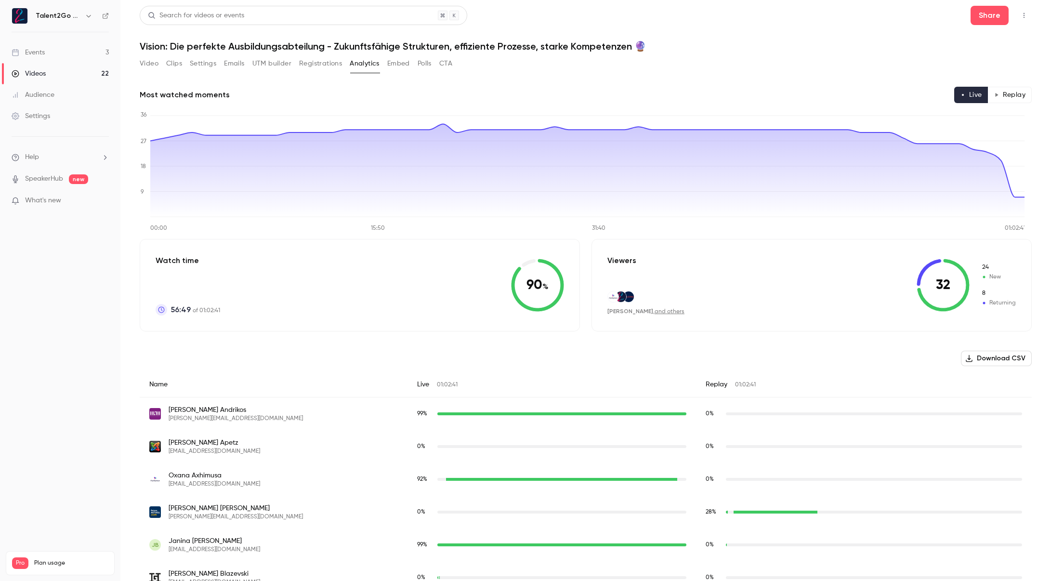
click at [316, 63] on button "Registrations" at bounding box center [320, 63] width 43 height 15
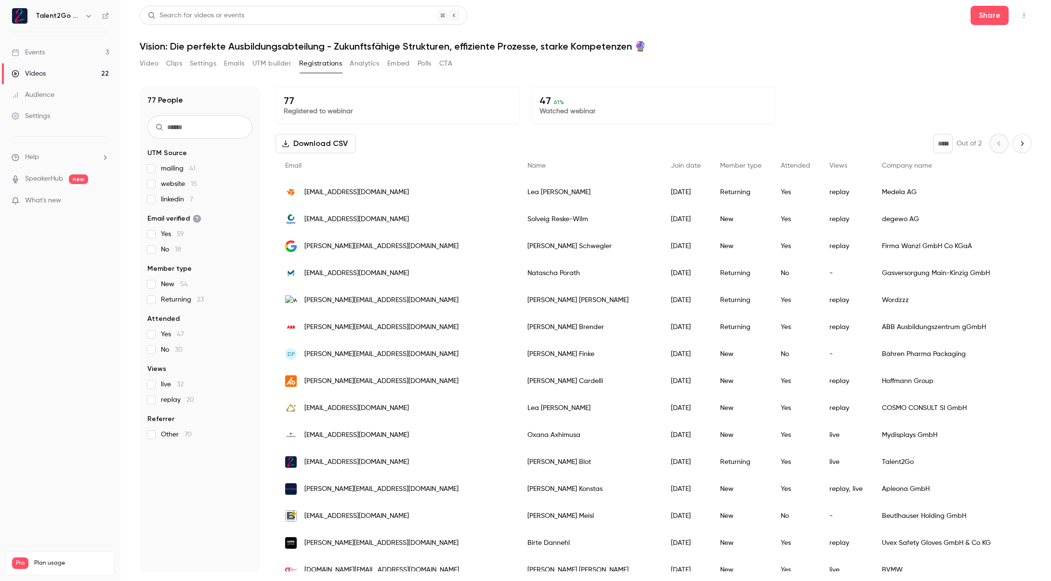
click at [255, 62] on button "UTM builder" at bounding box center [271, 63] width 39 height 15
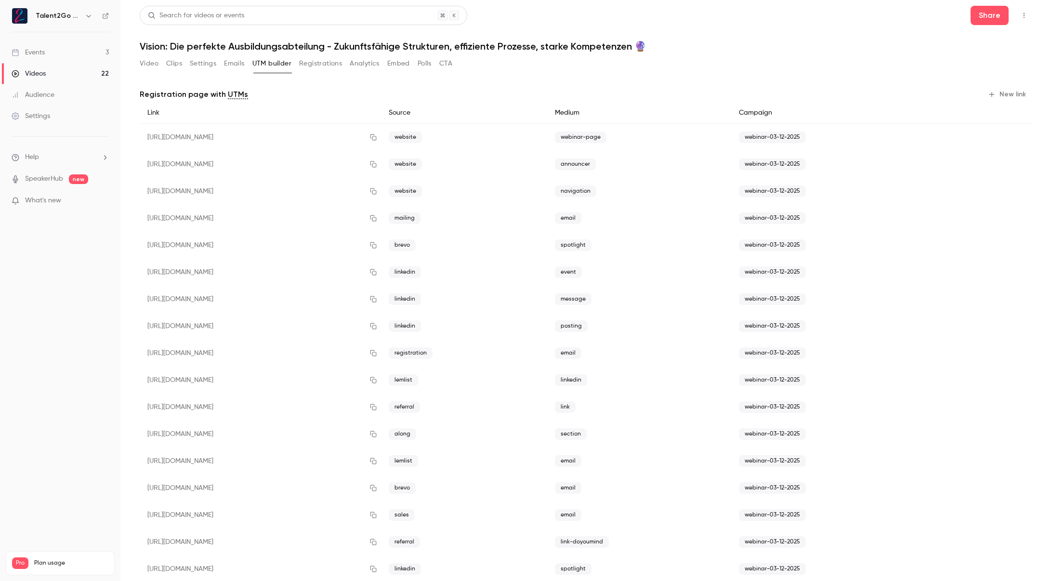
drag, startPoint x: 194, startPoint y: 64, endPoint x: 187, endPoint y: 67, distance: 6.9
click at [194, 64] on button "Settings" at bounding box center [203, 63] width 26 height 15
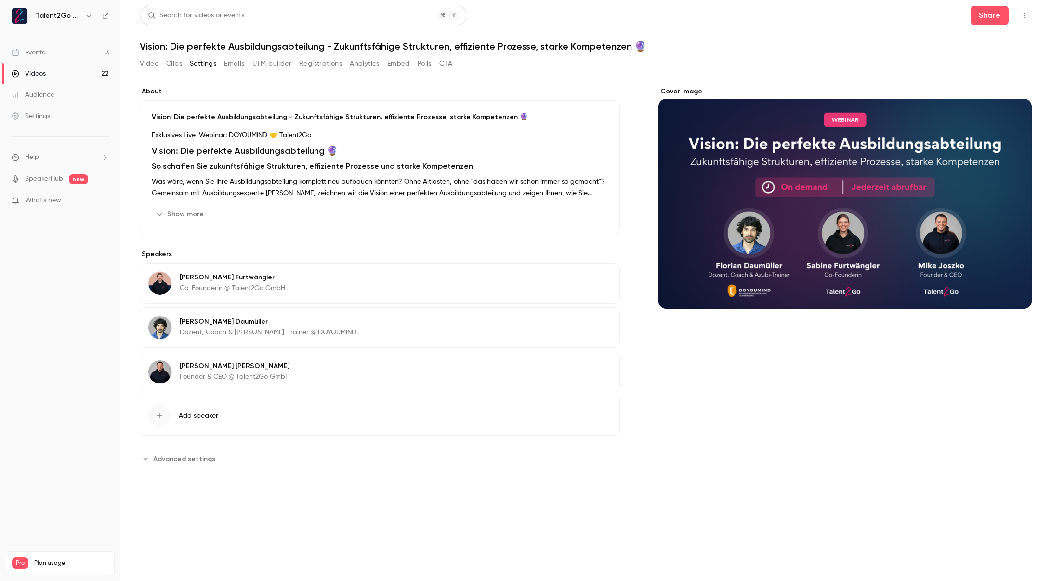
click at [147, 65] on button "Video" at bounding box center [149, 63] width 19 height 15
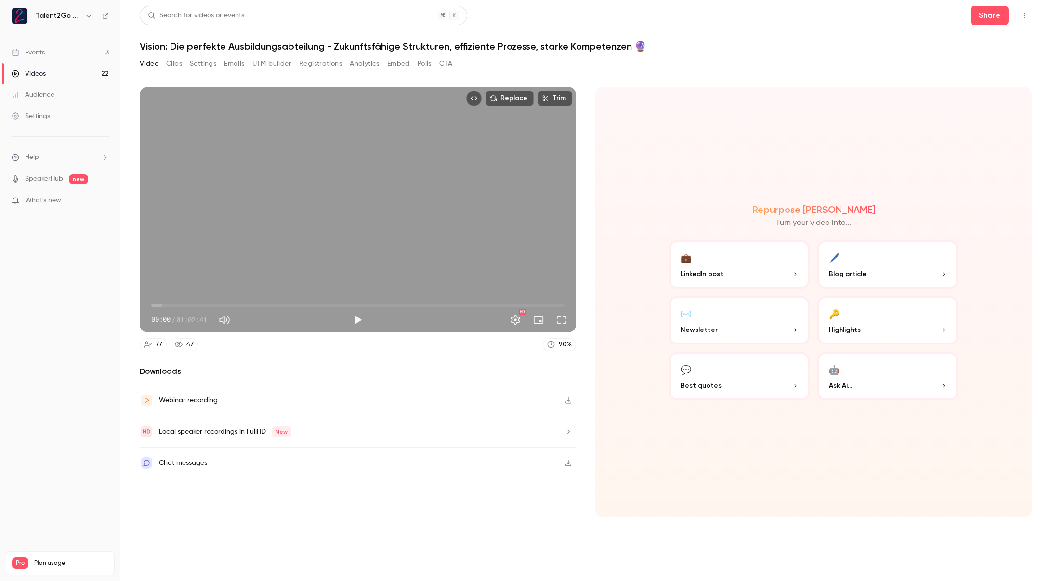
click at [175, 65] on button "Clips" at bounding box center [174, 63] width 16 height 15
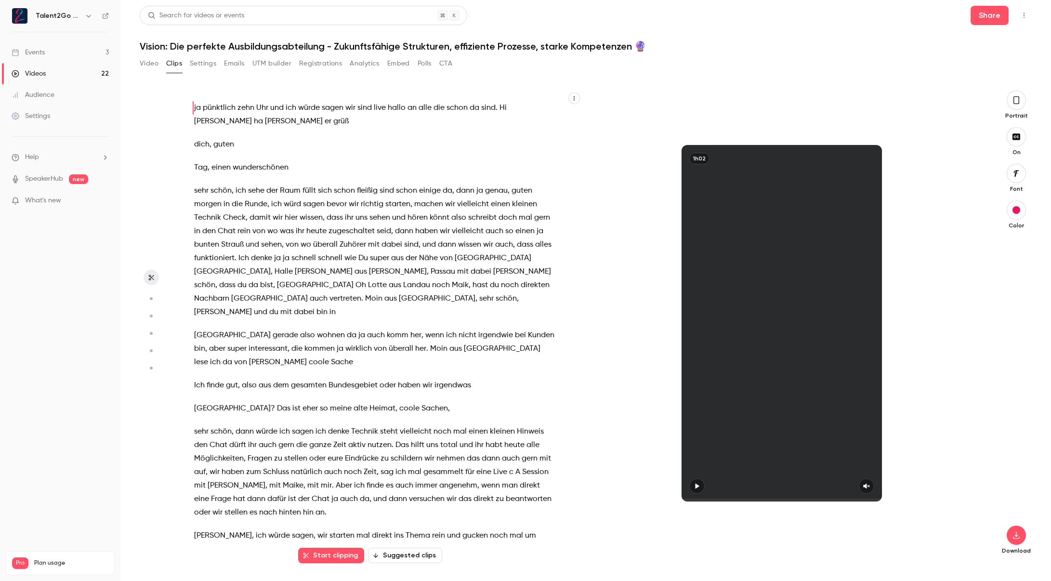
click at [152, 62] on button "Video" at bounding box center [149, 63] width 19 height 15
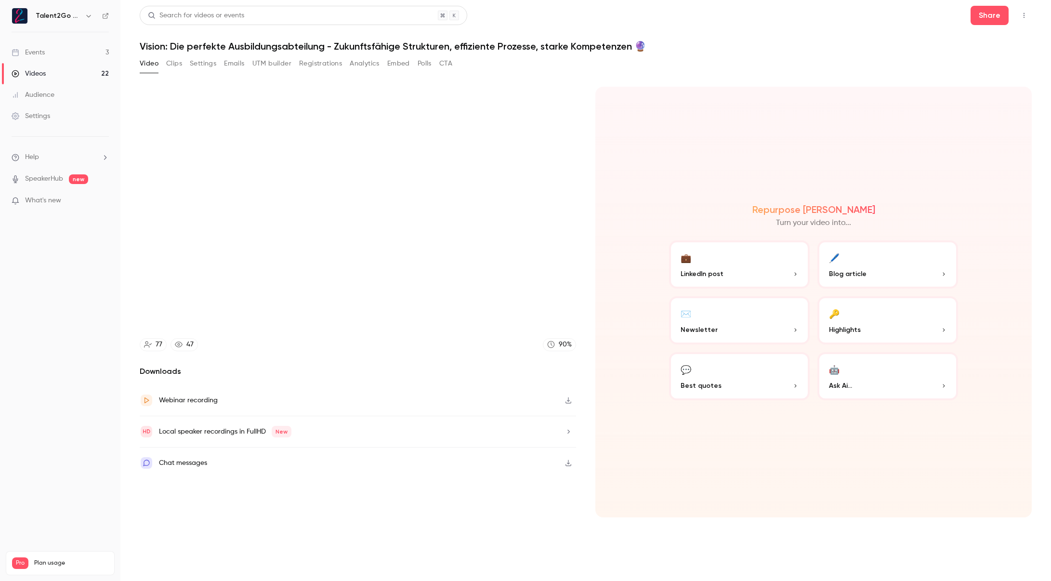
click at [185, 61] on div "Video Clips Settings Emails UTM builder Registrations Analytics Embed Polls CTA" at bounding box center [296, 63] width 313 height 15
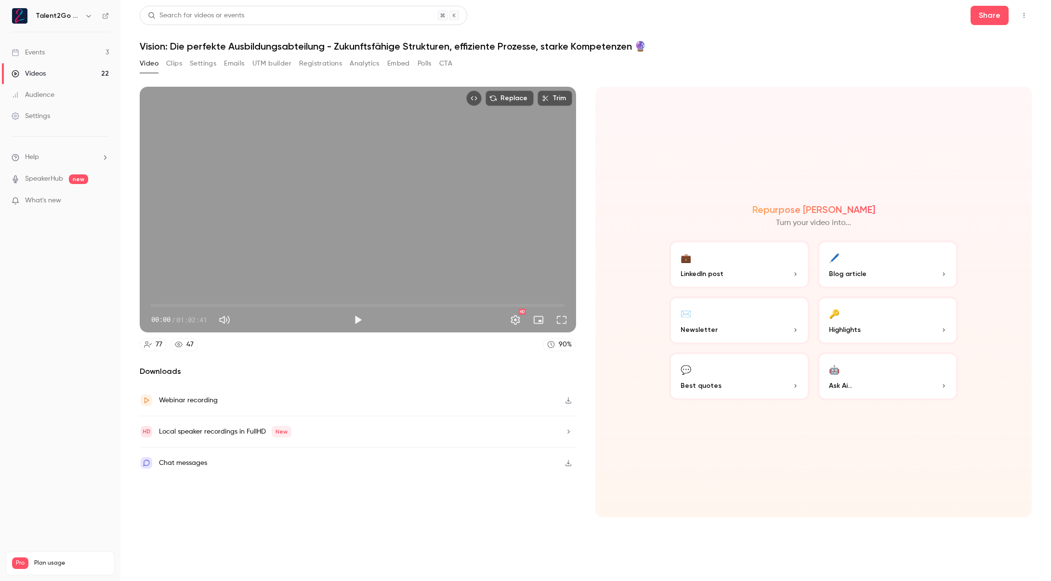
click at [209, 60] on button "Settings" at bounding box center [203, 63] width 26 height 15
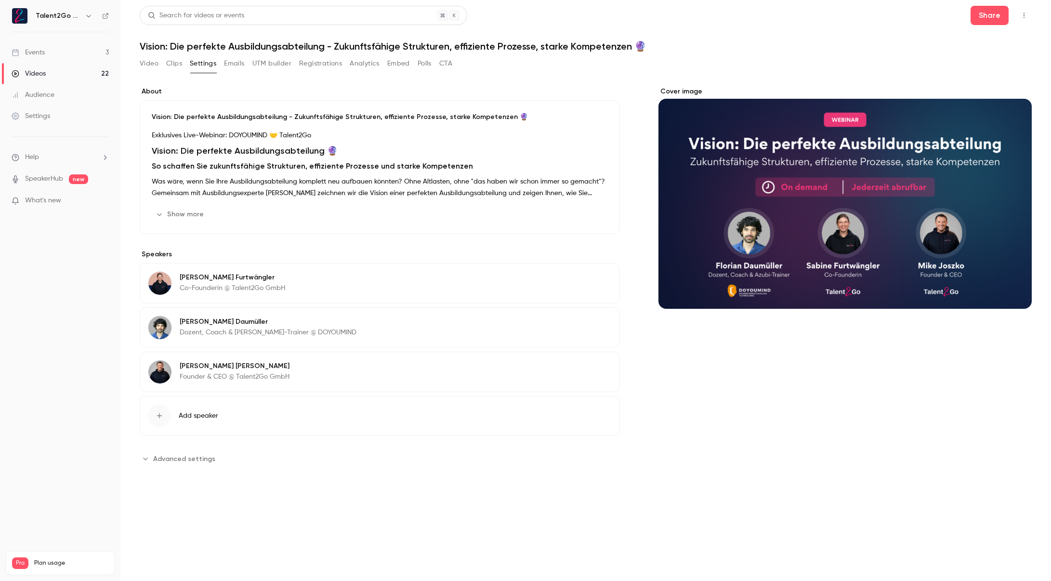
click at [152, 61] on button "Video" at bounding box center [149, 63] width 19 height 15
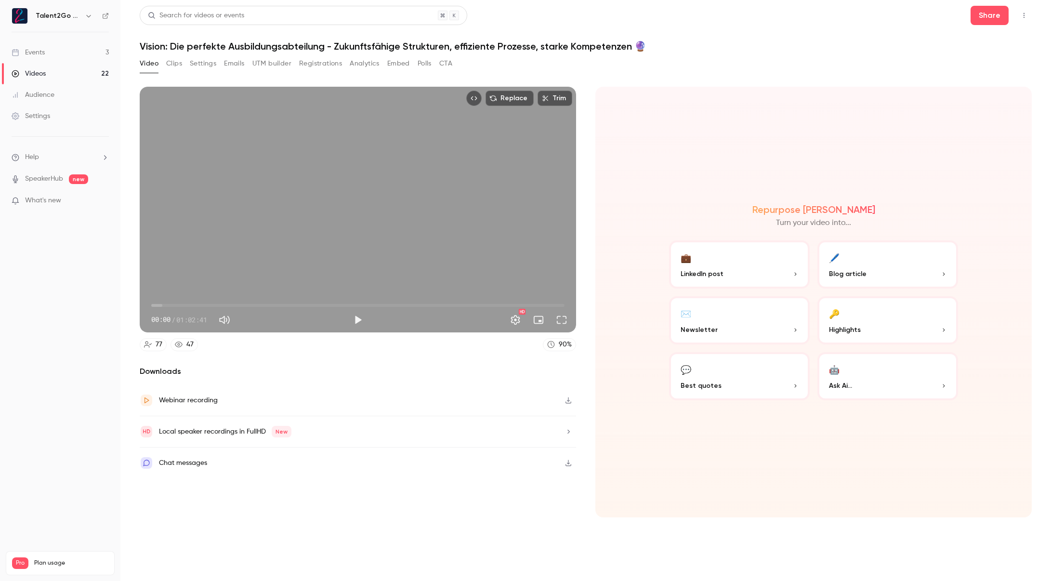
click at [236, 63] on button "Emails" at bounding box center [234, 63] width 20 height 15
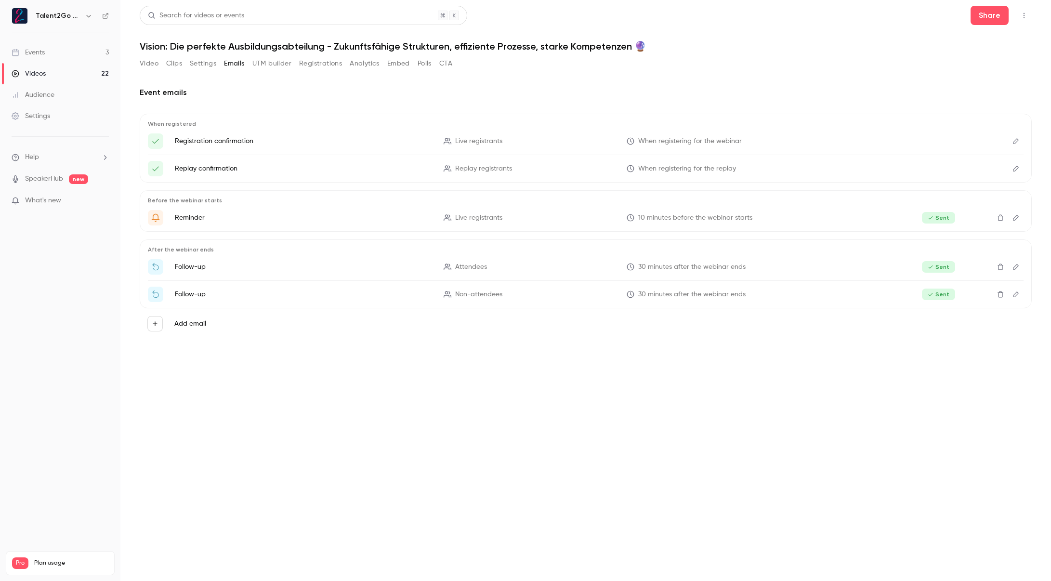
click at [47, 199] on span "What's new" at bounding box center [43, 201] width 36 height 10
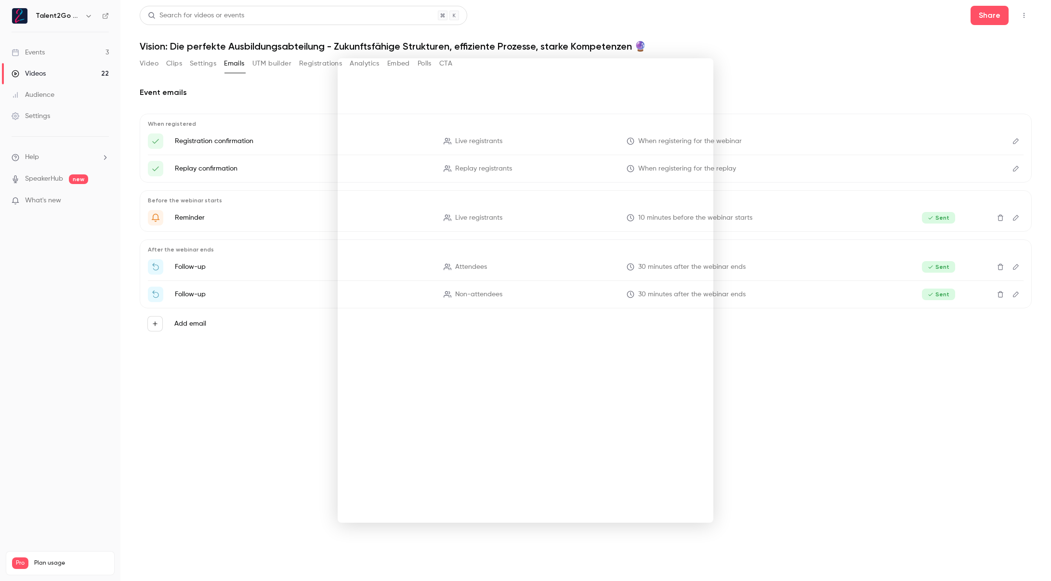
click at [61, 153] on div at bounding box center [525, 290] width 1051 height 581
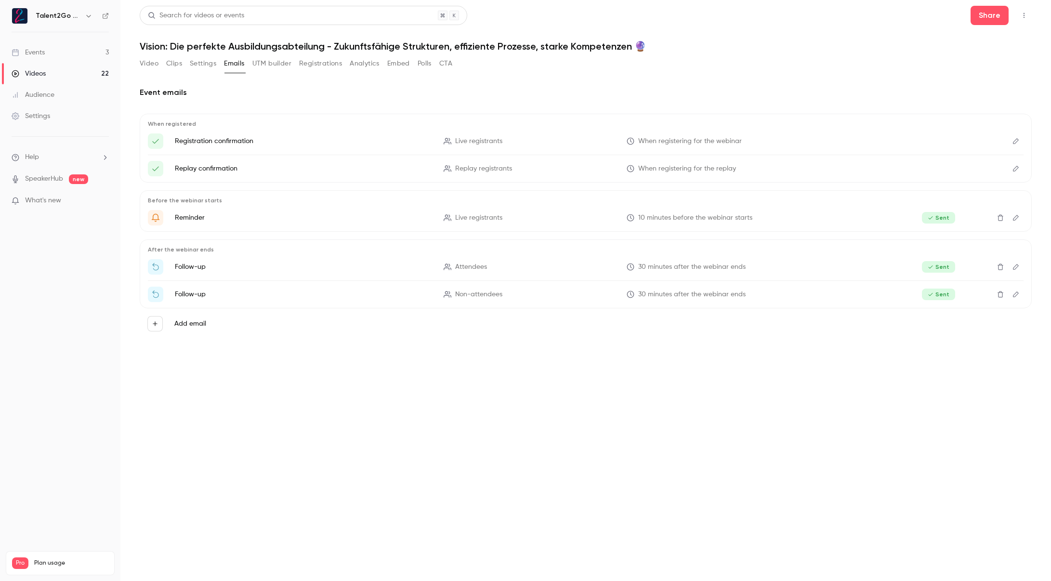
click at [63, 114] on link "Settings" at bounding box center [60, 115] width 120 height 21
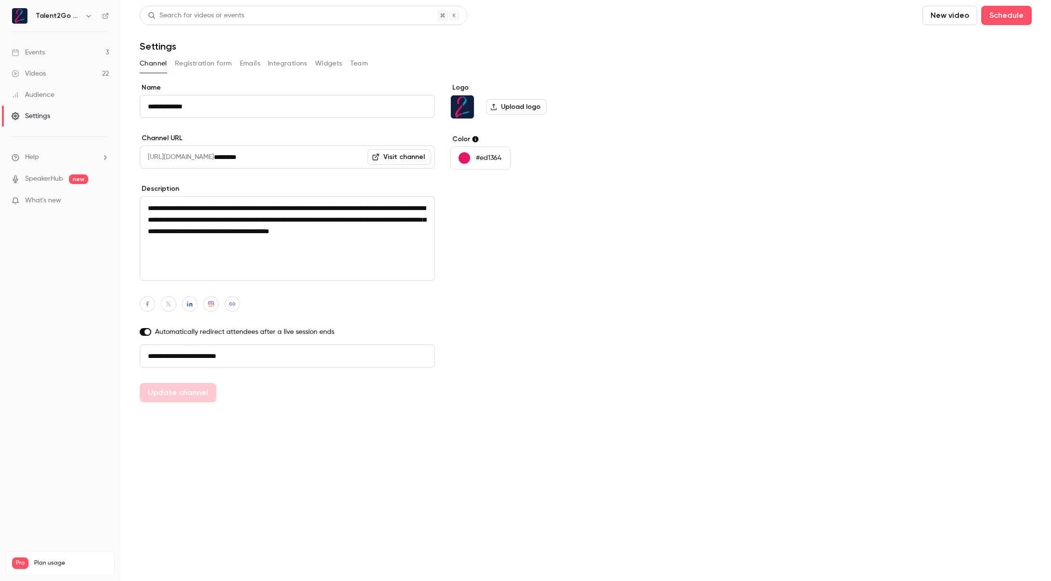
click at [68, 92] on link "Audience" at bounding box center [60, 94] width 120 height 21
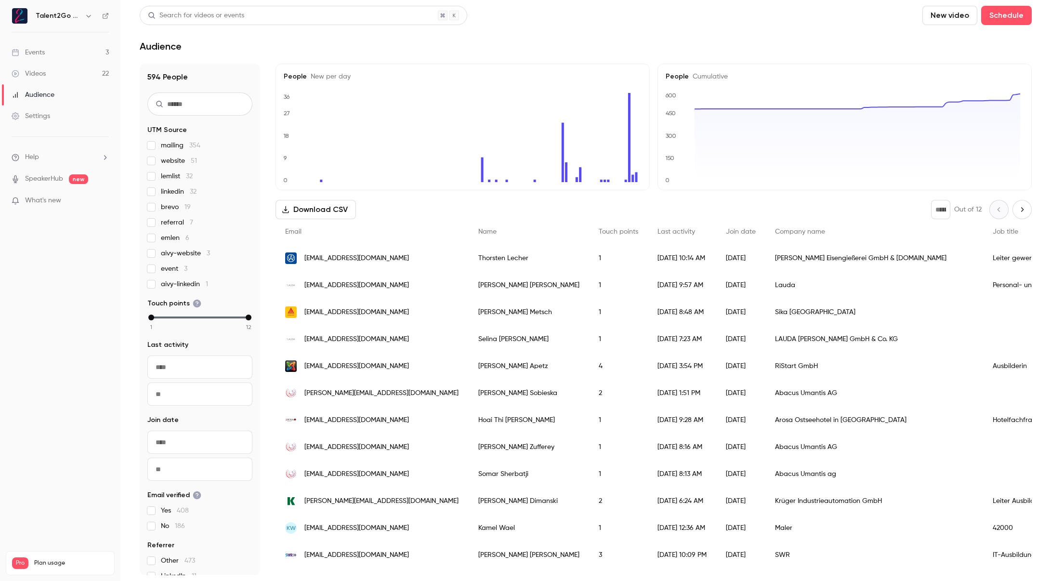
click at [72, 65] on link "Videos 22" at bounding box center [60, 73] width 120 height 21
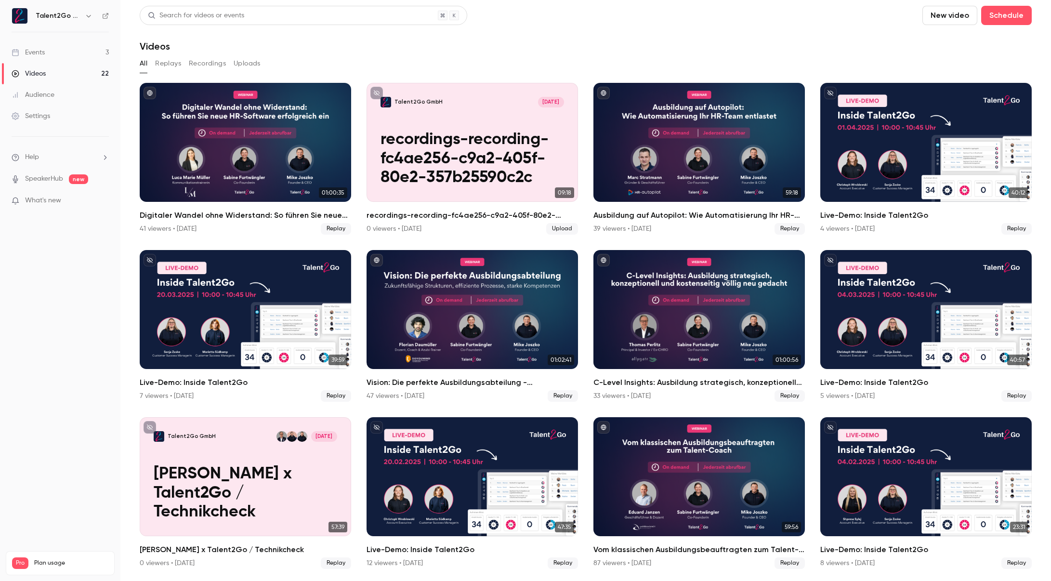
click at [86, 53] on link "Events 3" at bounding box center [60, 52] width 120 height 21
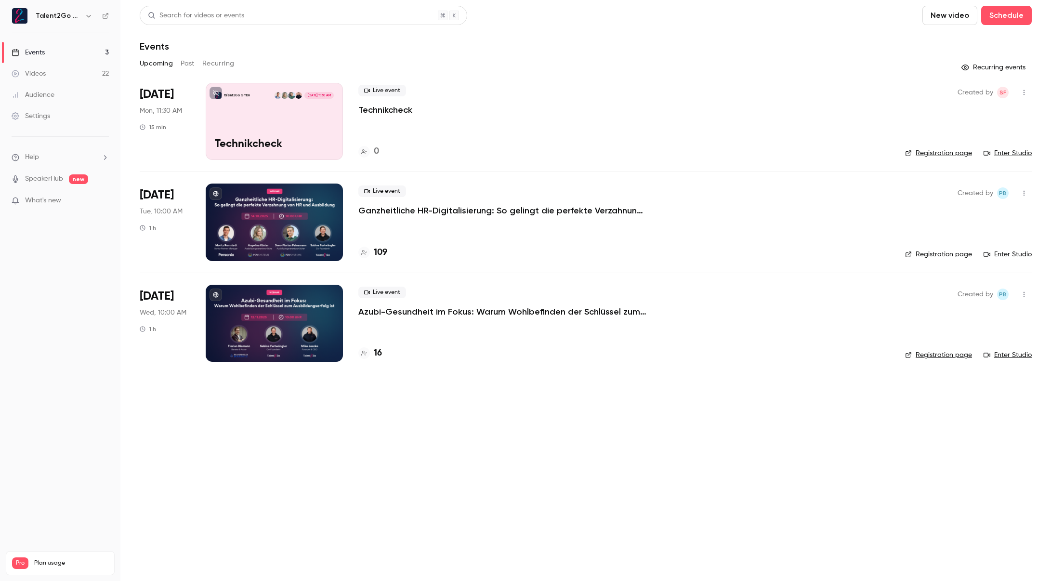
click at [379, 248] on h4 "109" at bounding box center [380, 252] width 13 height 13
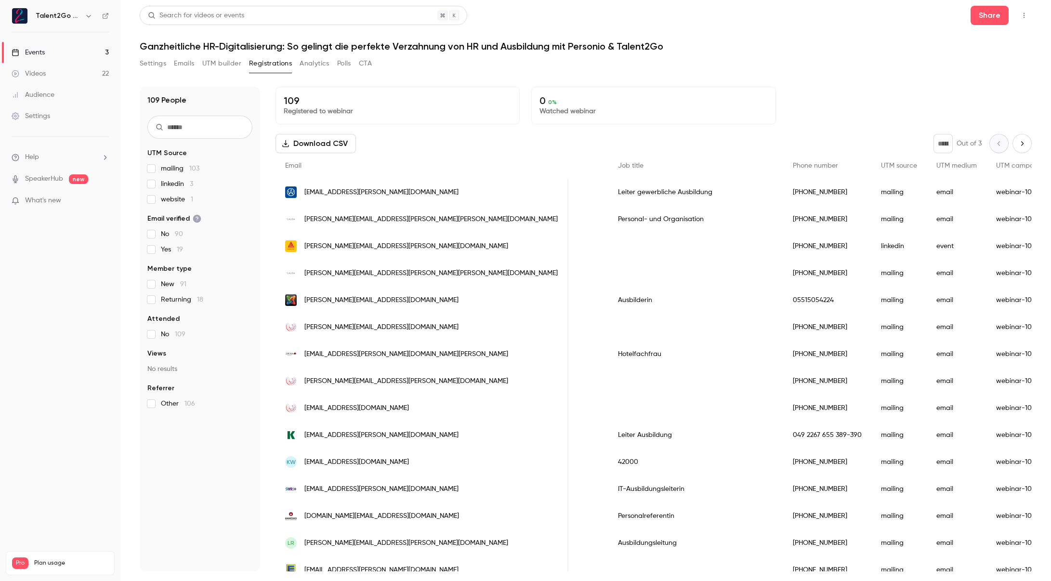
scroll to position [0, 512]
